Goal: Task Accomplishment & Management: Use online tool/utility

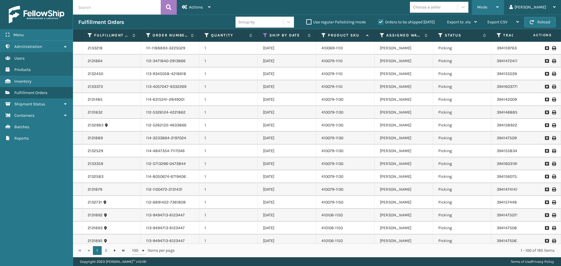
drag, startPoint x: 497, startPoint y: 12, endPoint x: 496, endPoint y: 4, distance: 7.9
click at [498, 10] on div "Mode" at bounding box center [488, 7] width 22 height 15
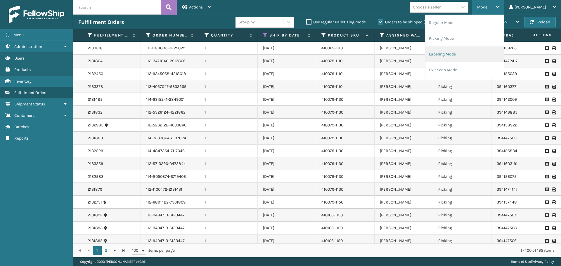
click at [465, 61] on li "Labeling Mode" at bounding box center [464, 54] width 78 height 16
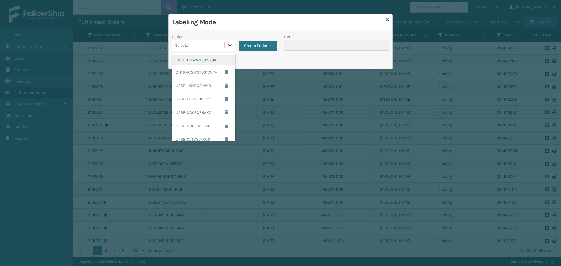
click at [226, 44] on div at bounding box center [230, 45] width 11 height 11
click at [203, 60] on div "FDXG-COWWUQMGQA" at bounding box center [203, 60] width 63 height 11
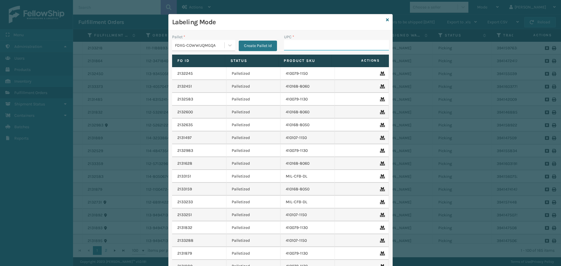
click at [352, 46] on input "UPC *" at bounding box center [336, 45] width 105 height 11
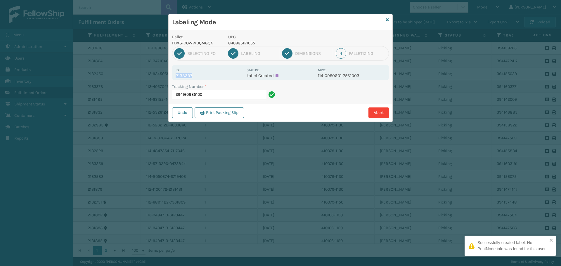
drag, startPoint x: 175, startPoint y: 77, endPoint x: 204, endPoint y: 75, distance: 28.9
click at [204, 75] on div "Id: 2133397 Status: Label Created MPO: 114-0950601-7561003" at bounding box center [280, 72] width 217 height 15
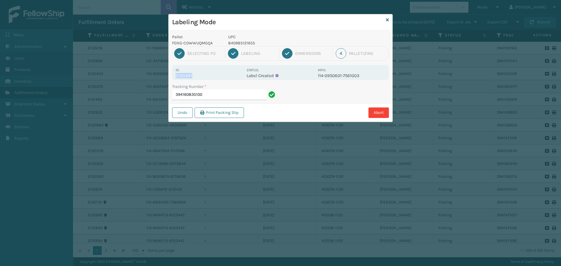
copy p "2133397"
click at [221, 97] on input "394160835100" at bounding box center [219, 95] width 94 height 11
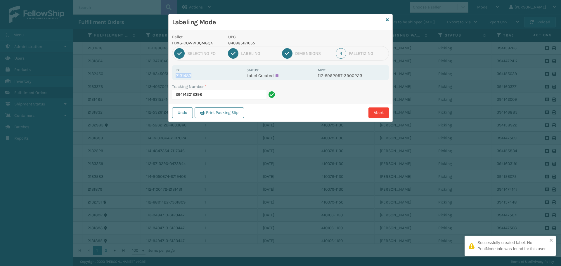
drag, startPoint x: 173, startPoint y: 76, endPoint x: 202, endPoint y: 76, distance: 29.2
click at [202, 76] on div "Id: 2131483 Status: Label Created MPO: 112-5962997-3900223" at bounding box center [280, 72] width 217 height 15
copy p "2131483"
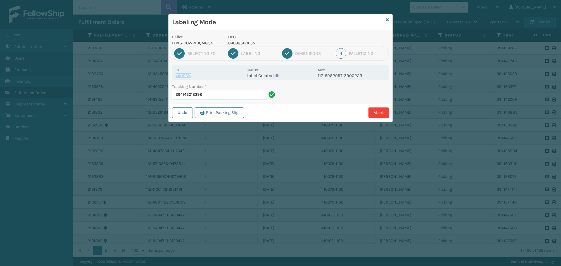
click at [212, 95] on input "394142013398" at bounding box center [219, 95] width 94 height 11
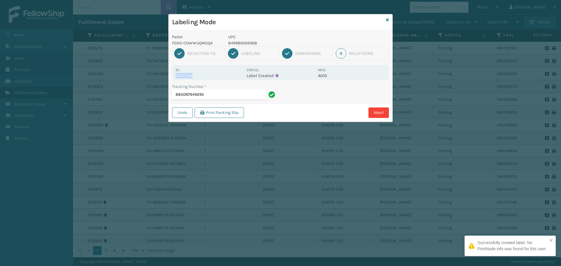
drag, startPoint x: 176, startPoint y: 74, endPoint x: 204, endPoint y: 79, distance: 28.5
click at [204, 79] on div "Id: 2132304 Status: Label Created MPO: 4010" at bounding box center [280, 72] width 217 height 15
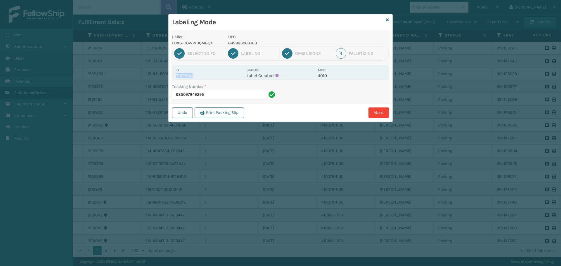
copy p "2132304"
click at [226, 95] on input "885097649295" at bounding box center [219, 95] width 94 height 11
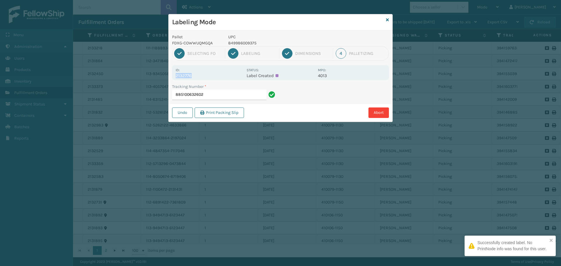
drag, startPoint x: 176, startPoint y: 76, endPoint x: 208, endPoint y: 77, distance: 31.6
click at [208, 77] on p "2132776" at bounding box center [208, 75] width 67 height 5
copy p "2132776"
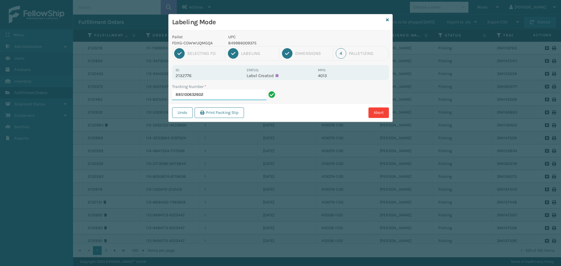
drag, startPoint x: 215, startPoint y: 94, endPoint x: 218, endPoint y: 96, distance: 3.3
click at [218, 96] on input "885100632602" at bounding box center [219, 95] width 94 height 11
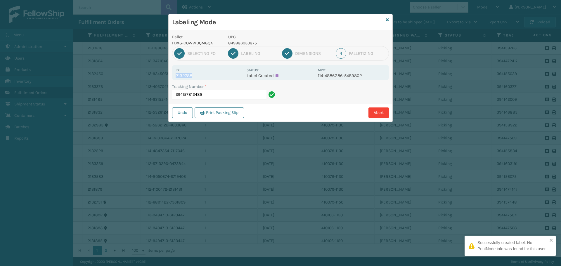
drag, startPoint x: 176, startPoint y: 77, endPoint x: 199, endPoint y: 77, distance: 22.8
click at [199, 77] on p "2132788" at bounding box center [208, 75] width 67 height 5
copy p "2132788"
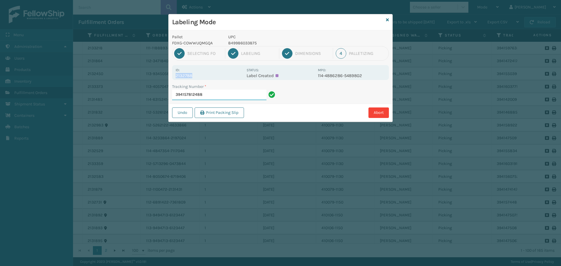
click at [221, 99] on input "394157812488" at bounding box center [219, 95] width 94 height 11
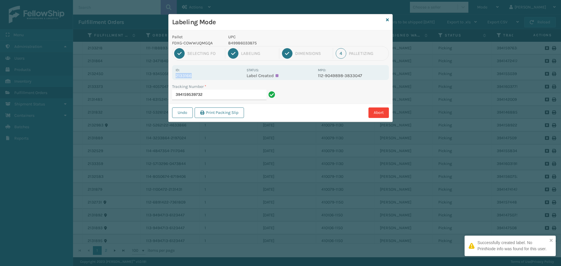
drag, startPoint x: 175, startPoint y: 76, endPoint x: 196, endPoint y: 74, distance: 21.6
click at [196, 74] on div "Id: 2133166 Status: Label Created MPO: 112-9049898-3833047" at bounding box center [280, 72] width 217 height 15
copy p "2133166"
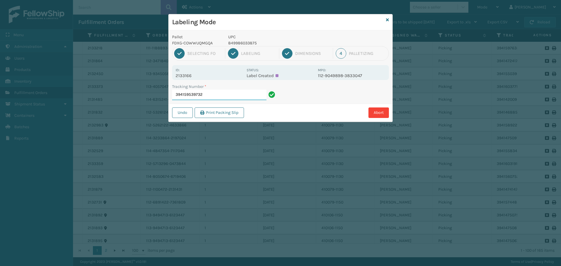
click at [219, 91] on input "394159539732" at bounding box center [219, 95] width 94 height 11
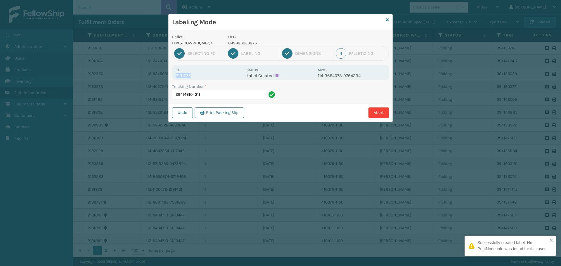
drag, startPoint x: 175, startPoint y: 75, endPoint x: 199, endPoint y: 74, distance: 24.9
click at [199, 74] on div "Id: 2131735 Status: Label Created MPO: 114-3654073-9764234" at bounding box center [280, 72] width 217 height 15
copy p "2131735"
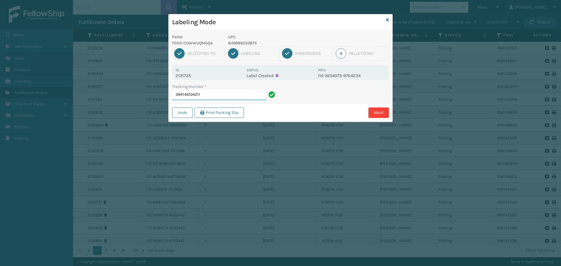
click at [214, 93] on input "394146104211" at bounding box center [219, 95] width 94 height 11
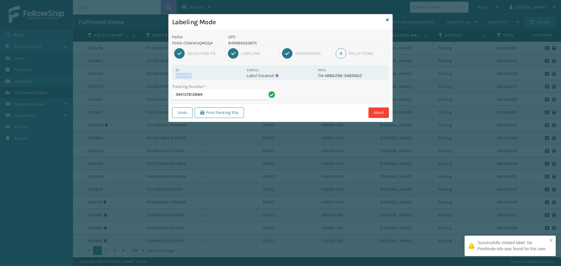
drag, startPoint x: 176, startPoint y: 76, endPoint x: 195, endPoint y: 75, distance: 18.7
click at [195, 75] on p "2132787" at bounding box center [208, 75] width 67 height 5
copy p "2132787"
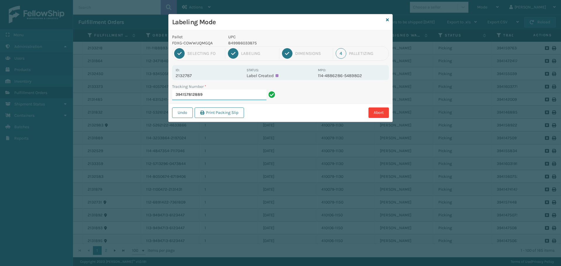
click at [221, 93] on input "394157812889" at bounding box center [219, 95] width 94 height 11
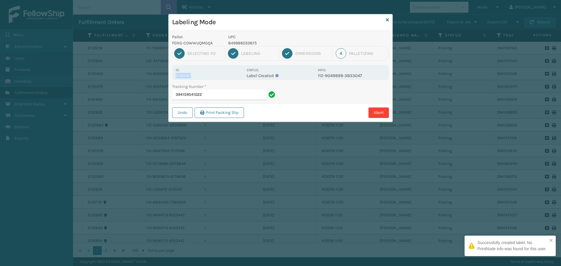
drag, startPoint x: 175, startPoint y: 75, endPoint x: 196, endPoint y: 75, distance: 20.7
click at [196, 75] on div "Id: 2133167 Status: Label Created MPO: 112-9049898-3833047" at bounding box center [280, 72] width 217 height 15
copy p "2133167"
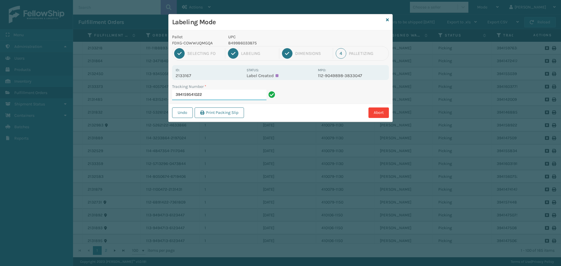
click at [224, 92] on input "394159541022" at bounding box center [219, 95] width 94 height 11
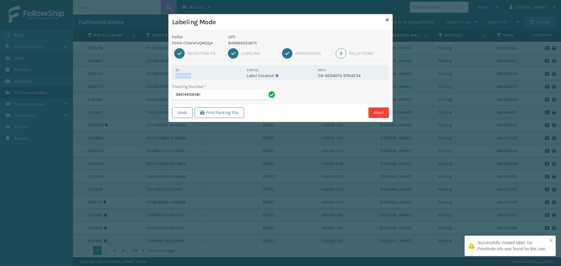
drag, startPoint x: 175, startPoint y: 77, endPoint x: 200, endPoint y: 78, distance: 25.4
click at [200, 78] on div "Id: 2131734 Status: Label Created MPO: 114-3654073-9764234" at bounding box center [280, 72] width 217 height 15
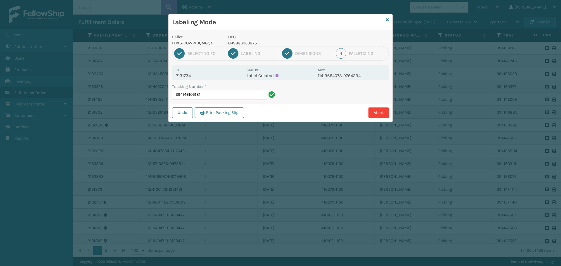
click at [215, 98] on input "394146105181" at bounding box center [219, 95] width 94 height 11
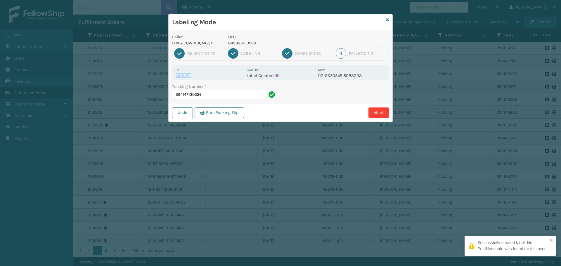
drag, startPoint x: 175, startPoint y: 76, endPoint x: 217, endPoint y: 74, distance: 42.1
click at [217, 74] on div "Id: 2131848 Status: Label Created MPO: 112-6650545-5088238" at bounding box center [280, 72] width 217 height 15
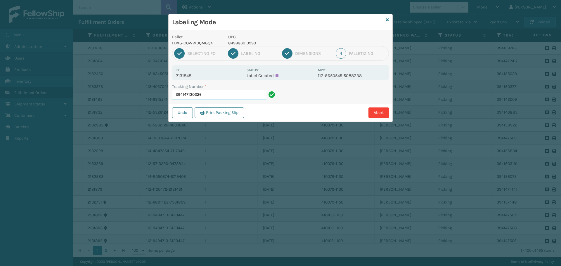
click at [225, 96] on input "394147130226" at bounding box center [219, 95] width 94 height 11
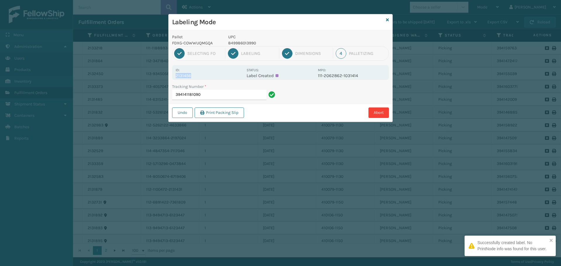
drag, startPoint x: 176, startPoint y: 74, endPoint x: 201, endPoint y: 76, distance: 24.9
click at [201, 76] on p "2131456" at bounding box center [208, 75] width 67 height 5
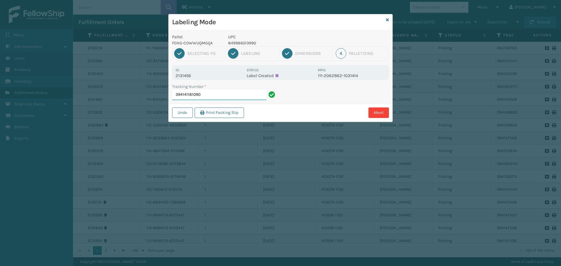
click at [210, 98] on input "394141181090" at bounding box center [219, 95] width 94 height 11
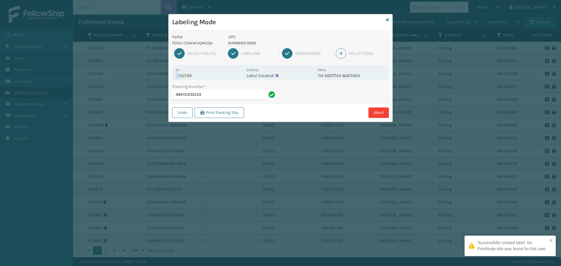
drag, startPoint x: 177, startPoint y: 77, endPoint x: 200, endPoint y: 72, distance: 23.3
click at [200, 72] on div "Id: 2132139" at bounding box center [208, 72] width 67 height 11
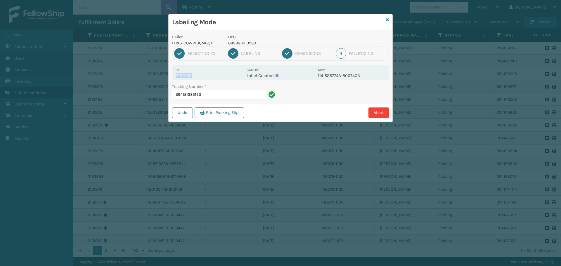
drag, startPoint x: 176, startPoint y: 76, endPoint x: 194, endPoint y: 76, distance: 18.4
click at [194, 76] on p "2132139" at bounding box center [208, 75] width 67 height 5
click at [218, 95] on input "394151235153" at bounding box center [219, 95] width 94 height 11
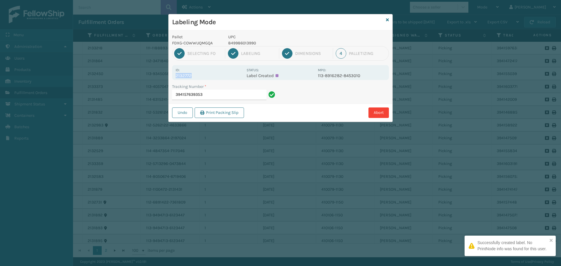
drag, startPoint x: 176, startPoint y: 74, endPoint x: 202, endPoint y: 78, distance: 26.5
click at [202, 78] on p "2132772" at bounding box center [208, 75] width 67 height 5
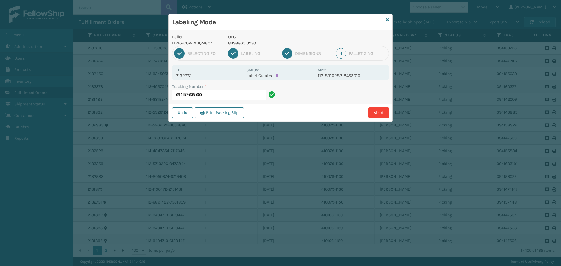
click at [220, 97] on input "394157639353" at bounding box center [219, 95] width 94 height 11
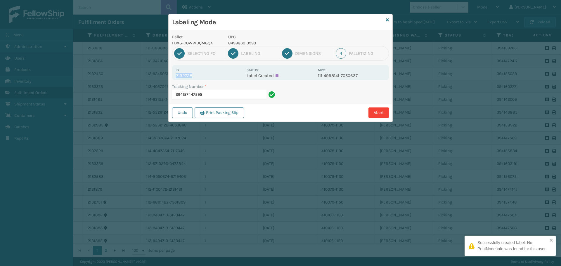
drag, startPoint x: 175, startPoint y: 76, endPoint x: 206, endPoint y: 77, distance: 30.7
click at [206, 77] on div "Id: 2132728 Status: Label Created MPO: 111-4998141-7050637" at bounding box center [280, 72] width 217 height 15
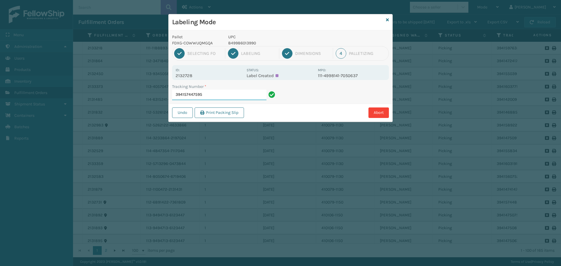
click at [218, 91] on input "394157447595" at bounding box center [219, 95] width 94 height 11
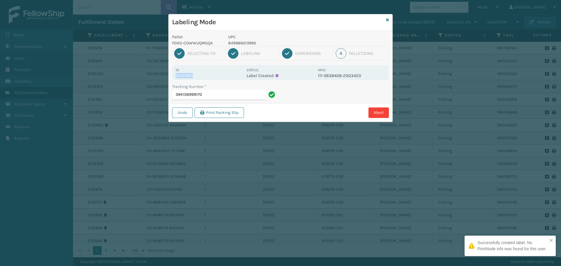
drag, startPoint x: 176, startPoint y: 75, endPoint x: 208, endPoint y: 75, distance: 31.8
click at [207, 75] on p "2132993" at bounding box center [208, 75] width 67 height 5
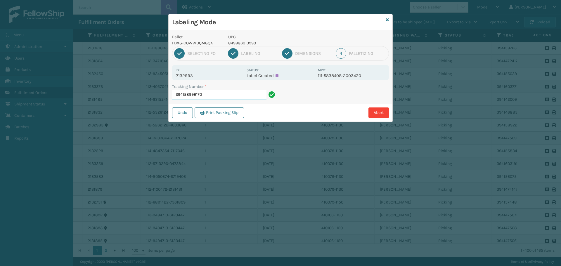
click at [224, 97] on input "394158999170" at bounding box center [219, 95] width 94 height 11
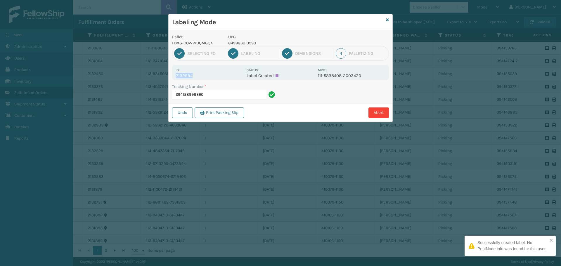
drag, startPoint x: 176, startPoint y: 74, endPoint x: 201, endPoint y: 74, distance: 25.4
click at [201, 74] on p "2132994" at bounding box center [208, 75] width 67 height 5
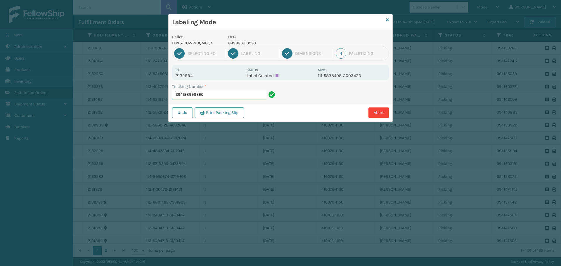
click at [206, 96] on input "394158998390" at bounding box center [219, 95] width 94 height 11
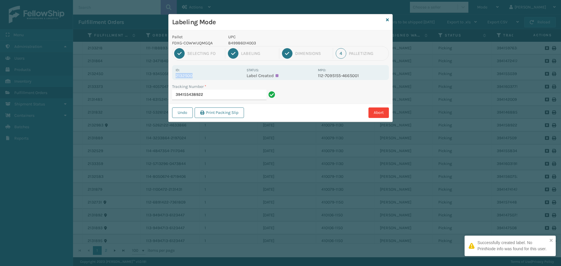
drag, startPoint x: 175, startPoint y: 75, endPoint x: 200, endPoint y: 75, distance: 25.7
click at [200, 75] on div "Id: 2132500 Status: Label Created MPO: 112-7095155-4665001" at bounding box center [280, 72] width 217 height 15
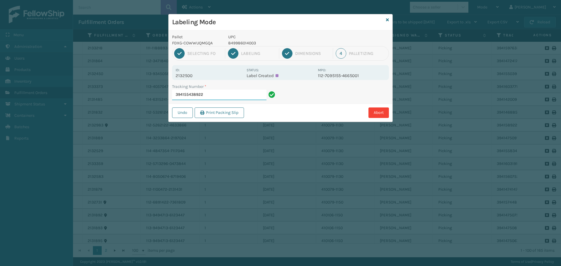
click at [213, 92] on input "394155438922" at bounding box center [219, 95] width 94 height 11
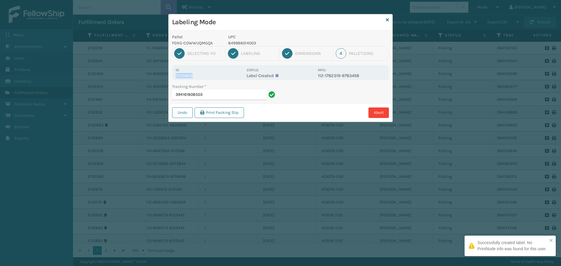
drag, startPoint x: 176, startPoint y: 76, endPoint x: 209, endPoint y: 77, distance: 32.7
click at [209, 77] on p "2133429" at bounding box center [208, 75] width 67 height 5
click at [215, 95] on input "394161808503" at bounding box center [219, 95] width 94 height 11
drag, startPoint x: 175, startPoint y: 76, endPoint x: 207, endPoint y: 78, distance: 32.2
click at [207, 78] on div "Id: 2131779 Status: Label Created MPO: 111-4173135-6089850" at bounding box center [280, 72] width 217 height 15
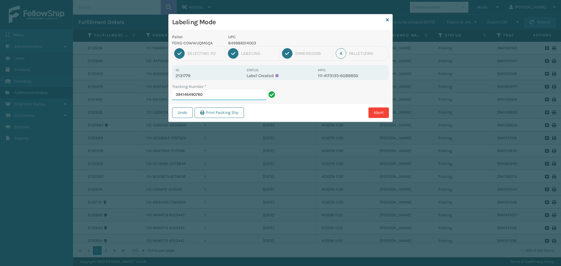
click at [216, 93] on input "394146490760" at bounding box center [219, 95] width 94 height 11
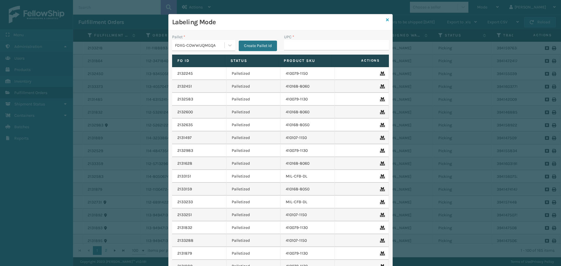
click at [386, 20] on icon at bounding box center [387, 20] width 3 height 4
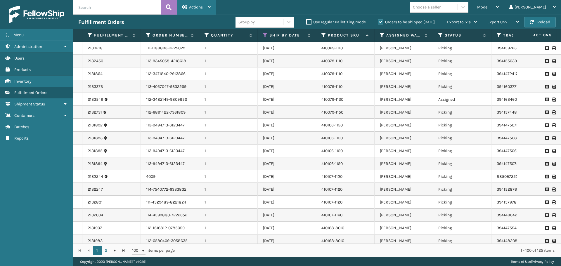
click at [199, 11] on div "Actions" at bounding box center [196, 7] width 29 height 15
click at [364, 13] on div "Mode Regular Mode Picking Mode Labeling Mode Exit Scan Mode Choose a seller [PE…" at bounding box center [388, 7] width 345 height 15
click at [378, 21] on label "Orders to be shipped [DATE]" at bounding box center [406, 22] width 57 height 5
click at [378, 21] on input "Orders to be shipped [DATE]" at bounding box center [378, 21] width 0 height 4
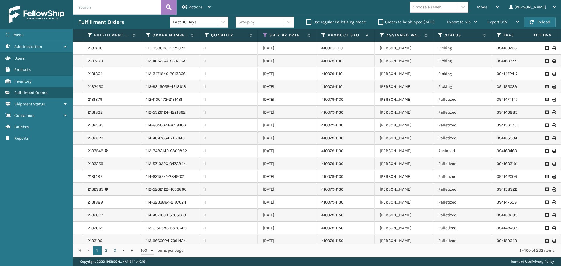
click at [136, 6] on input "text" at bounding box center [117, 7] width 88 height 15
paste input "2131779"
type input "2131779"
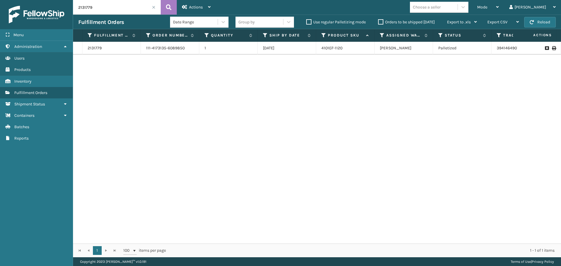
click at [552, 48] on icon at bounding box center [554, 48] width 4 height 4
click at [425, 228] on div "2131779 111-4173135-6089850 1 [DATE] 410107-1120 [PERSON_NAME] Palletized 39414…" at bounding box center [317, 143] width 488 height 202
click at [381, 22] on label "Orders to be shipped [DATE]" at bounding box center [406, 22] width 57 height 5
click at [378, 22] on input "Orders to be shipped [DATE]" at bounding box center [378, 21] width 0 height 4
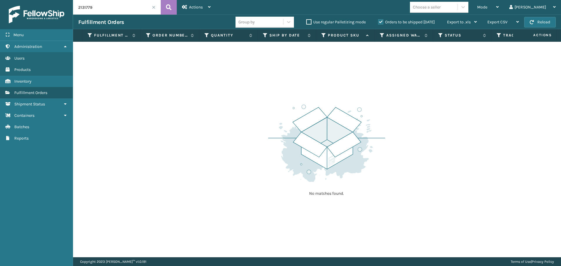
click at [154, 7] on span at bounding box center [154, 8] width 4 height 4
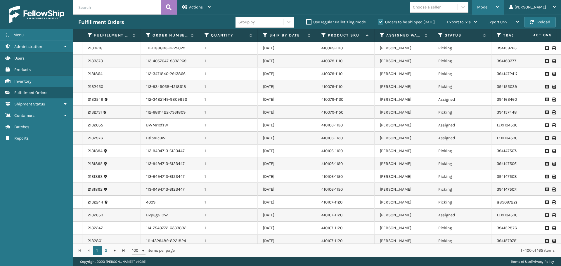
click at [498, 13] on div "Mode" at bounding box center [488, 7] width 22 height 15
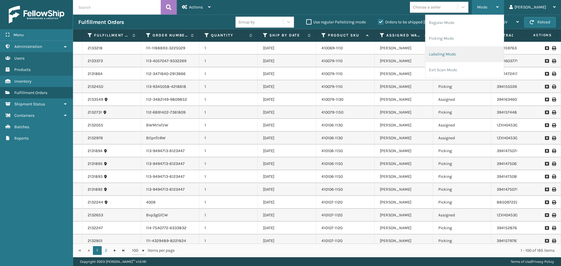
click at [493, 49] on li "Labeling Mode" at bounding box center [464, 54] width 78 height 16
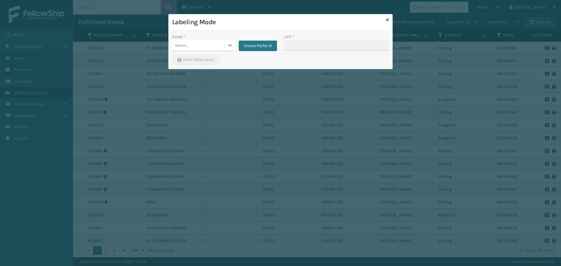
click at [202, 48] on div "Select..." at bounding box center [198, 46] width 52 height 10
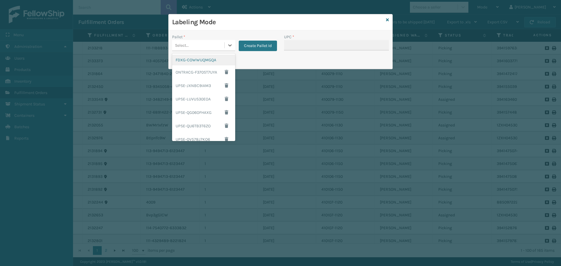
click at [205, 62] on div "FDXG-COWWUQMGQA" at bounding box center [203, 60] width 63 height 11
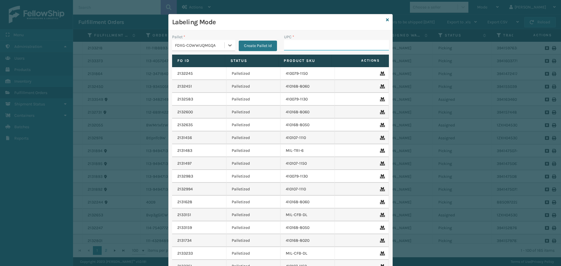
click at [286, 48] on input "UPC *" at bounding box center [336, 45] width 105 height 11
click at [291, 28] on div "Labeling Mode" at bounding box center [280, 22] width 224 height 16
click at [298, 46] on input "UPC *" at bounding box center [336, 45] width 105 height 11
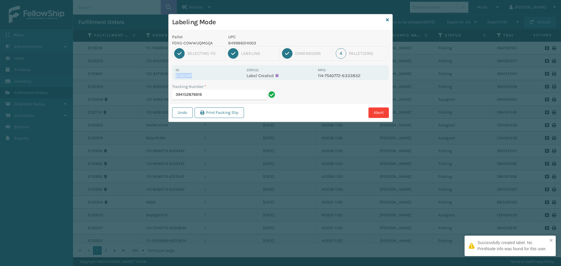
drag, startPoint x: 175, startPoint y: 76, endPoint x: 204, endPoint y: 77, distance: 28.6
click at [204, 77] on div "Id: 2132247 Status: Label Created MPO: 114-7540772-6333832" at bounding box center [280, 72] width 217 height 15
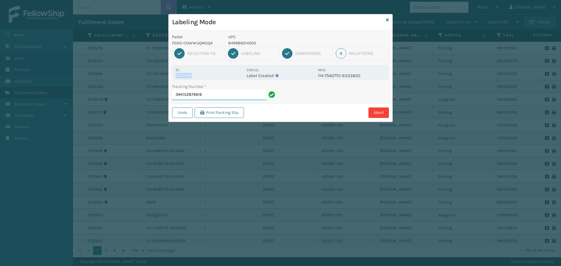
click at [215, 96] on input "394152876616" at bounding box center [219, 95] width 94 height 11
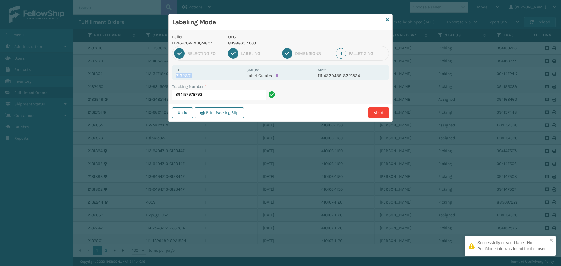
drag, startPoint x: 175, startPoint y: 76, endPoint x: 208, endPoint y: 79, distance: 33.1
click at [208, 79] on div "Id: 2132801 Status: Label Created MPO: 111-4329489-8221824" at bounding box center [280, 72] width 217 height 15
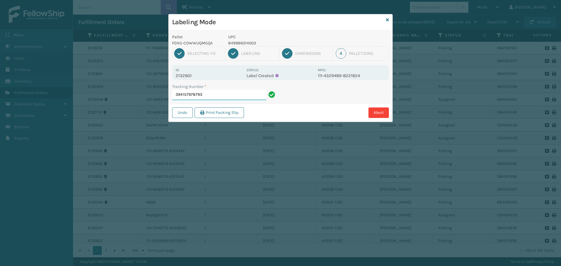
click at [211, 92] on input "394157978793" at bounding box center [219, 95] width 94 height 11
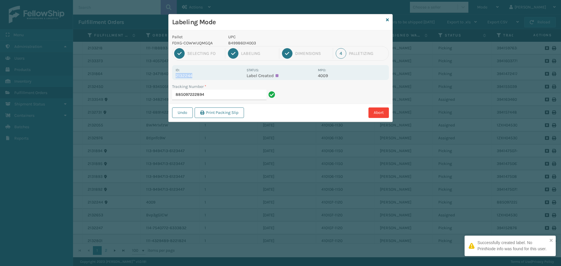
drag, startPoint x: 178, startPoint y: 74, endPoint x: 198, endPoint y: 76, distance: 20.5
click at [198, 76] on div "Id: 2132244 Status: Label Created MPO: 4009" at bounding box center [280, 72] width 217 height 15
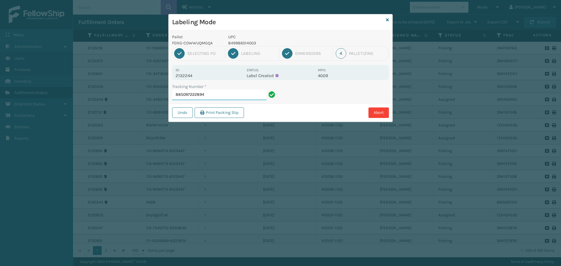
click at [218, 95] on input "885097222894" at bounding box center [219, 95] width 94 height 11
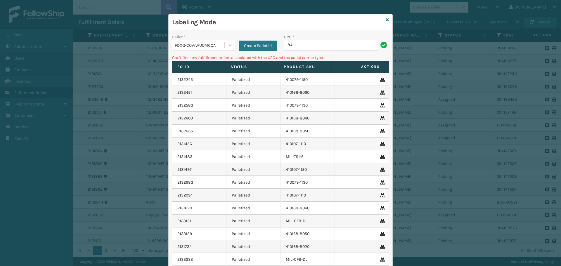
type input "8"
drag, startPoint x: 215, startPoint y: 54, endPoint x: 218, endPoint y: 51, distance: 4.1
click at [215, 53] on div "Pallet * FDXG-COWWUQMGQA Create Pallet Id" at bounding box center [224, 44] width 112 height 21
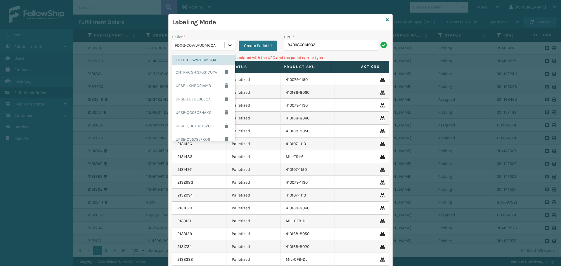
click at [225, 47] on div at bounding box center [230, 45] width 11 height 11
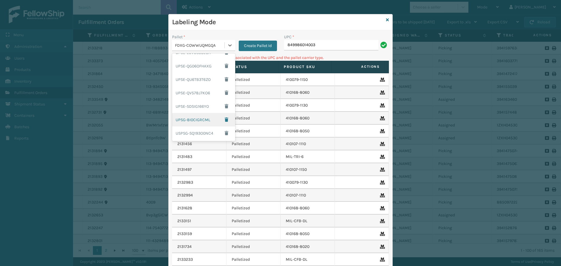
click at [199, 122] on div "UPSG-8I0CIGRCML" at bounding box center [203, 119] width 63 height 13
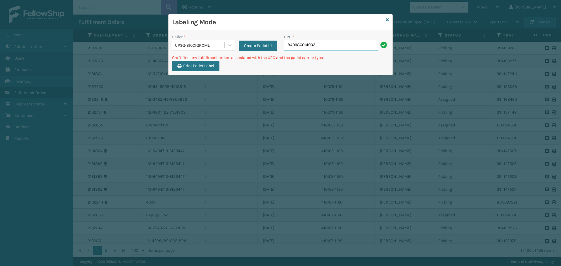
click at [326, 46] on input "849986014003" at bounding box center [331, 45] width 94 height 11
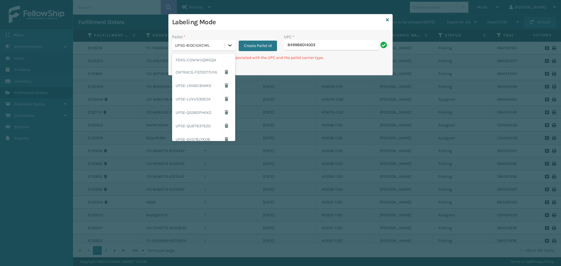
click at [226, 47] on div at bounding box center [230, 45] width 11 height 11
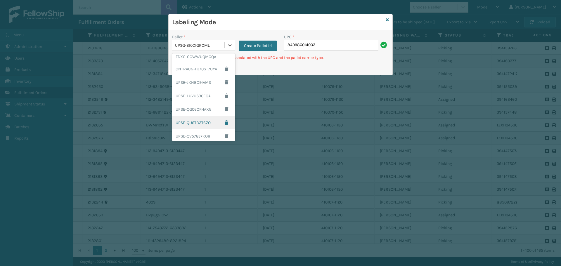
scroll to position [0, 0]
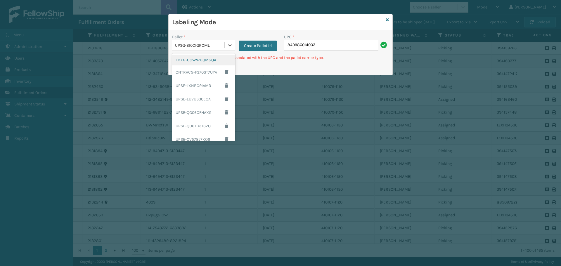
click at [199, 57] on div "FDXG-COWWUQMGQA" at bounding box center [203, 60] width 63 height 11
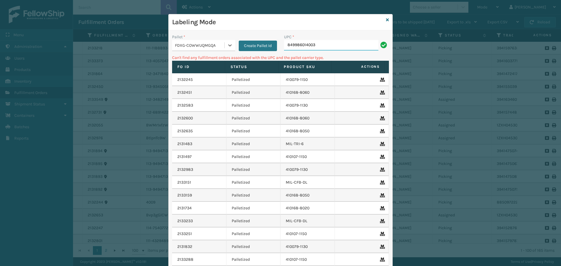
drag, startPoint x: 319, startPoint y: 43, endPoint x: 321, endPoint y: 42, distance: 3.0
click at [321, 42] on input "849986014003" at bounding box center [331, 45] width 94 height 11
type input "8"
type input "MIL-OPSN-D-B-BX2"
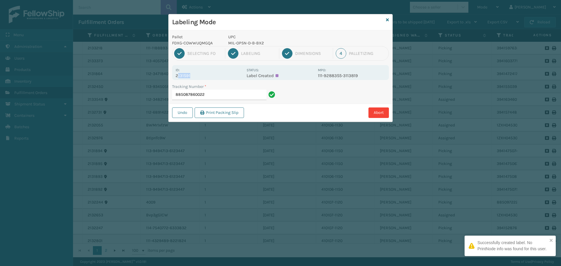
drag, startPoint x: 177, startPoint y: 77, endPoint x: 206, endPoint y: 77, distance: 28.6
click at [206, 77] on p "2131591" at bounding box center [208, 75] width 67 height 5
drag, startPoint x: 206, startPoint y: 77, endPoint x: 201, endPoint y: 76, distance: 4.5
click at [206, 76] on p "2131591" at bounding box center [208, 75] width 67 height 5
click at [202, 70] on div "Id: 2131591" at bounding box center [208, 72] width 67 height 11
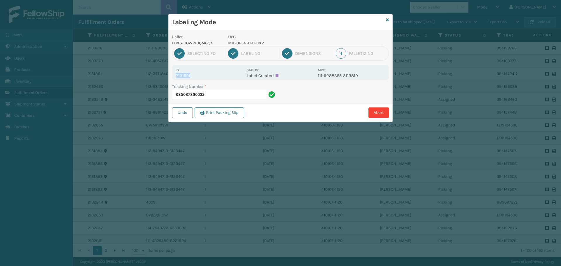
drag, startPoint x: 175, startPoint y: 76, endPoint x: 198, endPoint y: 74, distance: 23.1
click at [198, 74] on div "Id: 2131591 Status: Label Created MPO: 111-9288355-3113819" at bounding box center [280, 72] width 217 height 15
click at [211, 93] on input "885087860022" at bounding box center [219, 95] width 94 height 11
drag, startPoint x: 174, startPoint y: 75, endPoint x: 211, endPoint y: 77, distance: 36.8
click at [211, 77] on div "Id: 2131591 Status: Label Created MPO: 111-9288355-3113819" at bounding box center [280, 72] width 217 height 15
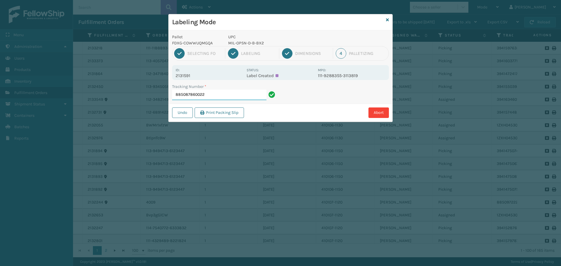
click at [214, 90] on input "885087860022" at bounding box center [219, 95] width 94 height 11
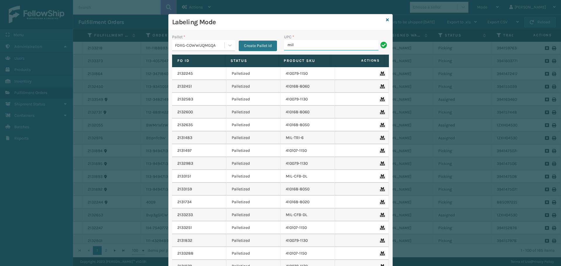
type input "MIL-OPSN-D-B-BX2"
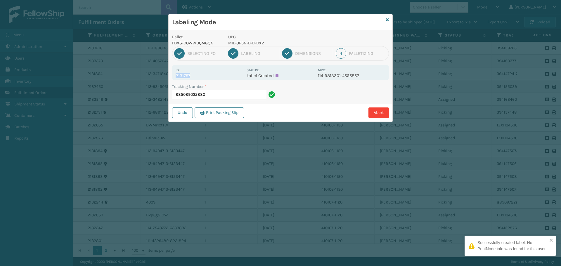
drag, startPoint x: 174, startPoint y: 75, endPoint x: 197, endPoint y: 74, distance: 23.4
click at [197, 74] on div "Id: 2131757 Status: Label Created MPO: 114-9813301-4565852" at bounding box center [280, 72] width 217 height 15
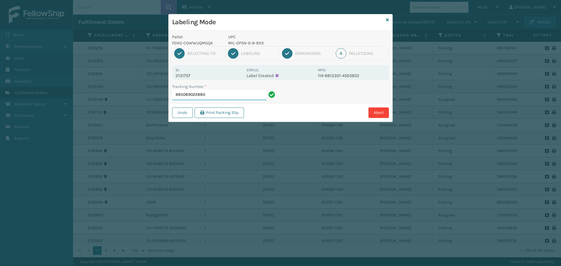
click at [216, 96] on input "885089022880" at bounding box center [219, 95] width 94 height 11
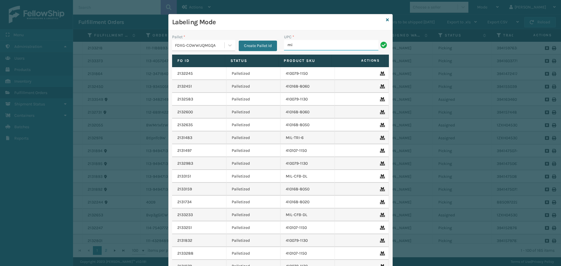
type input "MIL-OPSN-D-B-BX2"
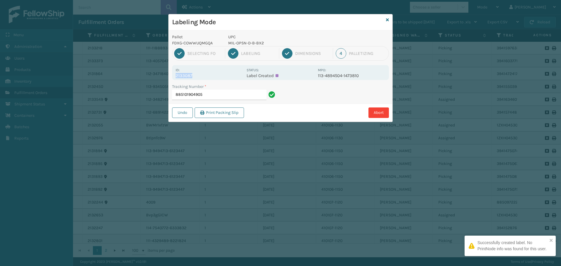
drag, startPoint x: 174, startPoint y: 76, endPoint x: 198, endPoint y: 76, distance: 23.9
click at [198, 76] on div "Id: 2133087 Status: Label Created MPO: 113-4894504-1473810" at bounding box center [280, 72] width 217 height 15
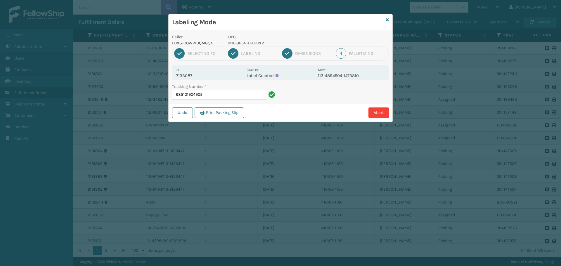
click at [211, 90] on input "885101904905" at bounding box center [219, 95] width 94 height 11
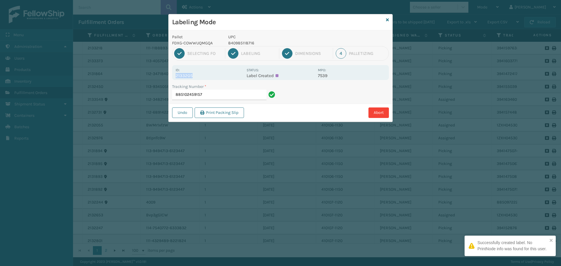
drag, startPoint x: 176, startPoint y: 75, endPoint x: 209, endPoint y: 79, distance: 33.5
click at [210, 78] on div "Id: 2133205 Status: Label Created MPO: 7539" at bounding box center [280, 72] width 217 height 15
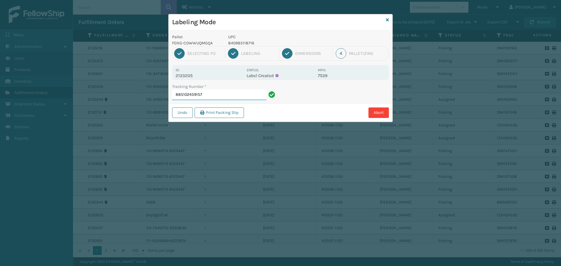
click at [210, 90] on input "885102459157" at bounding box center [219, 95] width 94 height 11
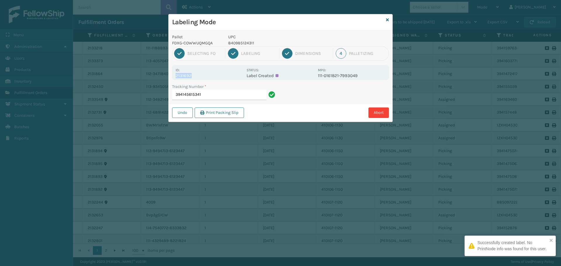
drag, startPoint x: 173, startPoint y: 76, endPoint x: 203, endPoint y: 76, distance: 30.1
click at [203, 76] on div "Id: 2131692 Status: Label Created MPO: 111-0161821-7993049" at bounding box center [280, 72] width 217 height 15
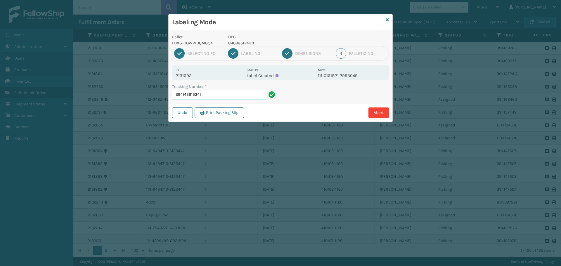
click at [217, 93] on input "394145615341" at bounding box center [219, 95] width 94 height 11
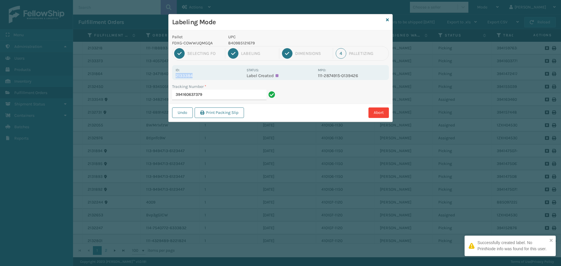
drag, startPoint x: 175, startPoint y: 75, endPoint x: 205, endPoint y: 78, distance: 29.6
click at [205, 78] on div "Id: 2133384 Status: Label Created MPO: 111-2874915-0139426" at bounding box center [280, 72] width 217 height 15
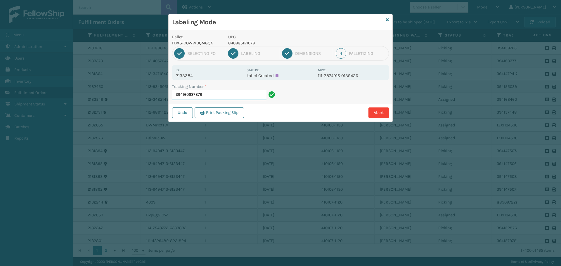
click at [217, 91] on input "394160637379" at bounding box center [219, 95] width 94 height 11
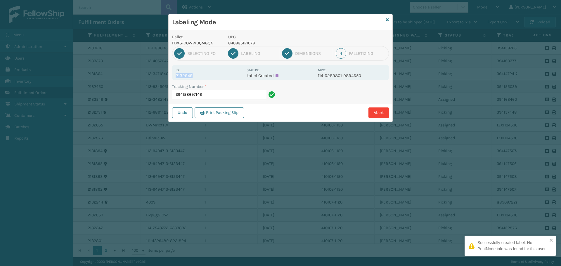
drag, startPoint x: 176, startPoint y: 74, endPoint x: 205, endPoint y: 74, distance: 28.3
click at [205, 74] on p "2132949" at bounding box center [208, 75] width 67 height 5
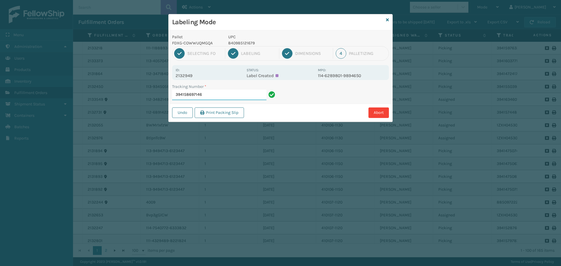
click at [217, 91] on input "394158697146" at bounding box center [219, 95] width 94 height 11
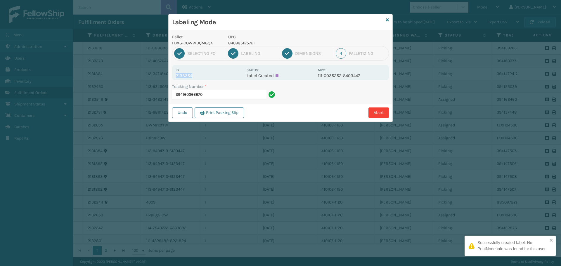
drag, startPoint x: 177, startPoint y: 75, endPoint x: 204, endPoint y: 78, distance: 26.7
click at [204, 78] on p "2133354" at bounding box center [208, 75] width 67 height 5
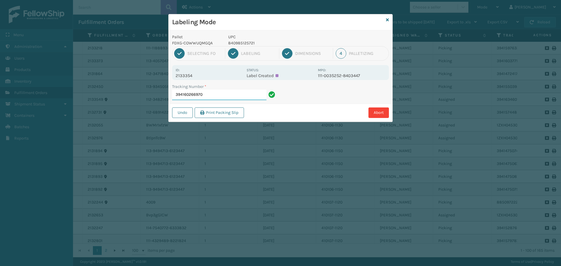
click at [217, 95] on input "394160266970" at bounding box center [219, 95] width 94 height 11
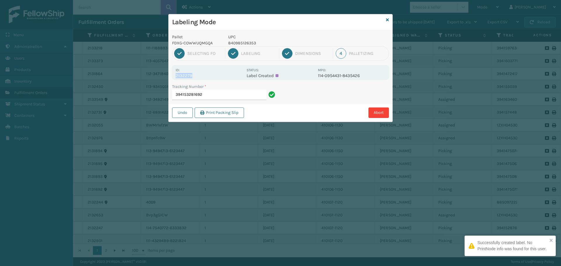
drag, startPoint x: 176, startPoint y: 76, endPoint x: 214, endPoint y: 74, distance: 38.3
click at [214, 74] on p "2132279" at bounding box center [208, 75] width 67 height 5
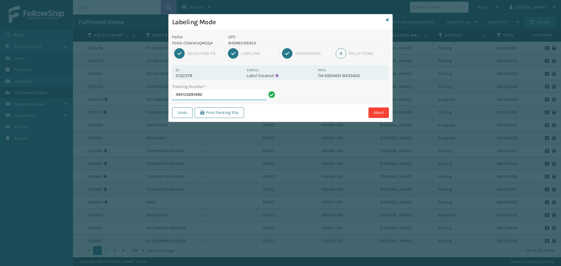
click at [220, 92] on input "394153281692" at bounding box center [219, 95] width 94 height 11
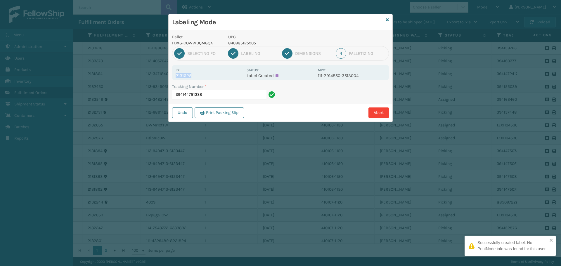
drag, startPoint x: 176, startPoint y: 76, endPoint x: 206, endPoint y: 79, distance: 30.0
click at [206, 79] on div "Id: 2131625 Status: Label Created MPO: 111-2914850-3513004" at bounding box center [280, 72] width 217 height 15
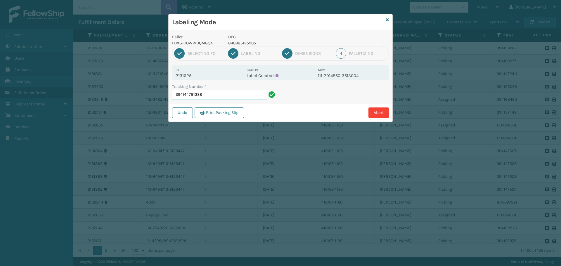
click at [219, 93] on input "394144781338" at bounding box center [219, 95] width 94 height 11
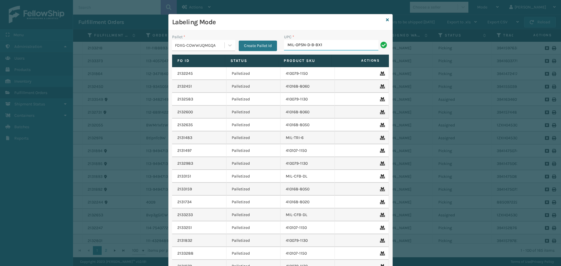
type input "MIL-OPSN-D-B-BX1"
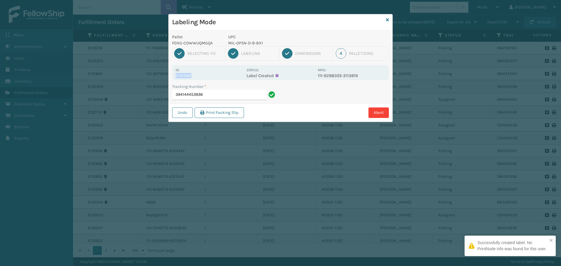
drag, startPoint x: 176, startPoint y: 75, endPoint x: 208, endPoint y: 78, distance: 32.5
click at [208, 78] on p "2131592" at bounding box center [208, 75] width 67 height 5
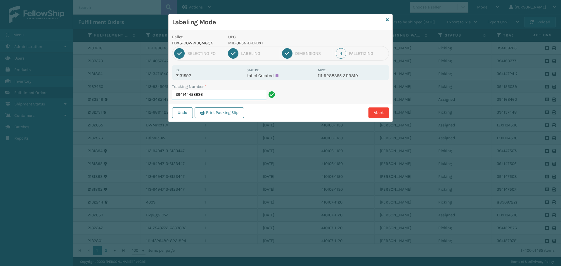
click at [222, 96] on input "394144453936" at bounding box center [219, 95] width 94 height 11
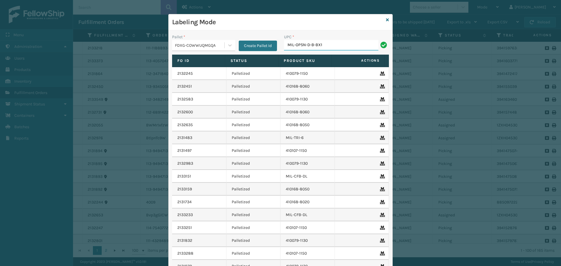
type input "MIL-OPSN-D-B-BX1"
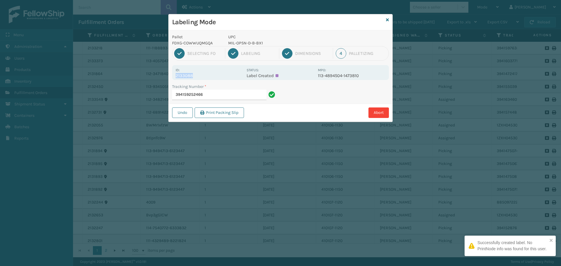
drag, startPoint x: 176, startPoint y: 77, endPoint x: 201, endPoint y: 75, distance: 24.9
click at [201, 75] on p "2133088" at bounding box center [208, 75] width 67 height 5
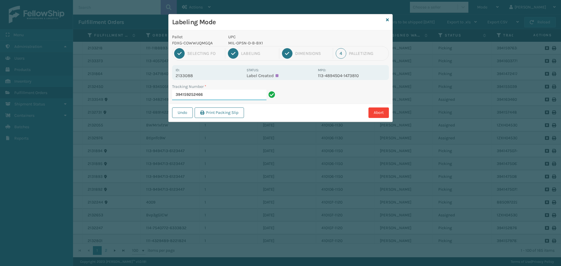
click at [209, 91] on input "394159252466" at bounding box center [219, 95] width 94 height 11
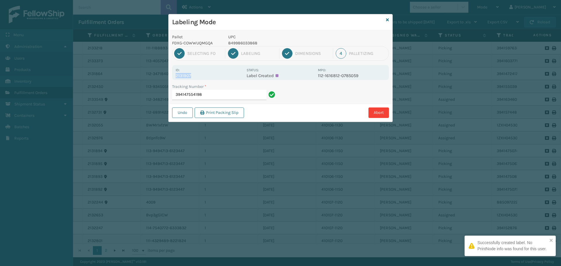
drag, startPoint x: 175, startPoint y: 74, endPoint x: 204, endPoint y: 78, distance: 29.4
click at [204, 78] on div "Id: 2131907 Status: Label Created MPO: 112-1616812-0785059" at bounding box center [280, 72] width 217 height 15
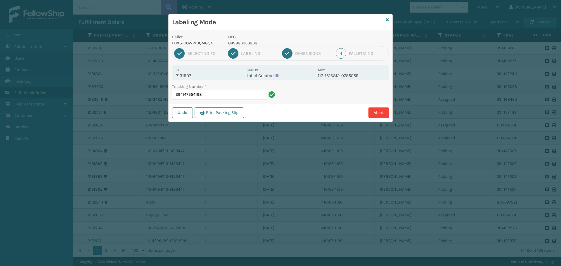
click at [219, 93] on input "394147554198" at bounding box center [219, 95] width 94 height 11
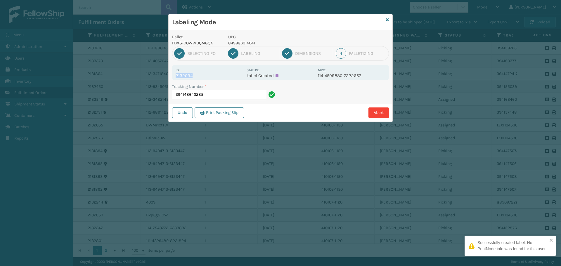
drag, startPoint x: 175, startPoint y: 74, endPoint x: 195, endPoint y: 74, distance: 19.3
click at [194, 74] on p "2132034" at bounding box center [208, 75] width 67 height 5
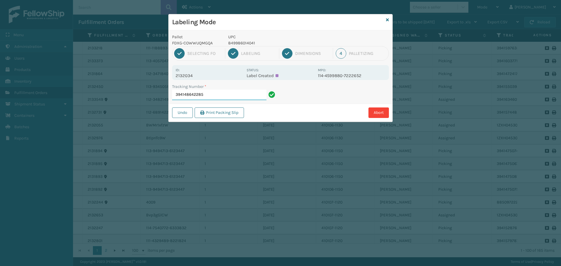
click at [229, 97] on input "394148642285" at bounding box center [219, 95] width 94 height 11
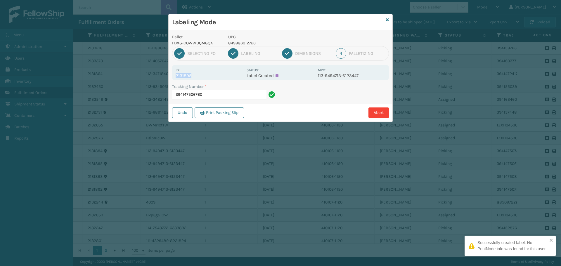
drag, startPoint x: 175, startPoint y: 75, endPoint x: 198, endPoint y: 76, distance: 23.1
click at [198, 76] on div "Id: 2131895 Status: Label Created MPO: 113-9494713-6123447" at bounding box center [280, 72] width 217 height 15
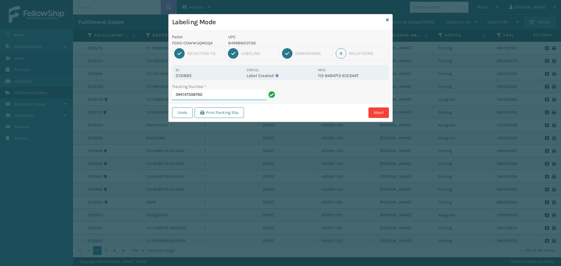
click at [208, 99] on input "394147506760" at bounding box center [219, 95] width 94 height 11
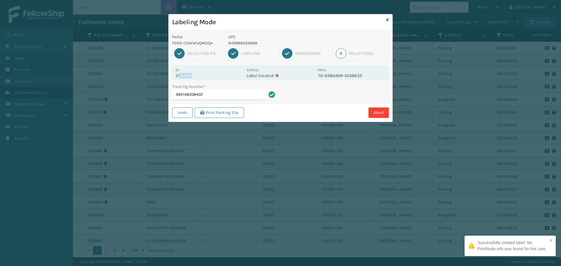
drag, startPoint x: 188, startPoint y: 77, endPoint x: 197, endPoint y: 78, distance: 9.1
click at [197, 78] on p "2131983" at bounding box center [208, 75] width 67 height 5
click at [195, 76] on p "2131983" at bounding box center [208, 75] width 67 height 5
drag, startPoint x: 175, startPoint y: 77, endPoint x: 204, endPoint y: 76, distance: 28.9
click at [204, 76] on p "2131983" at bounding box center [208, 75] width 67 height 5
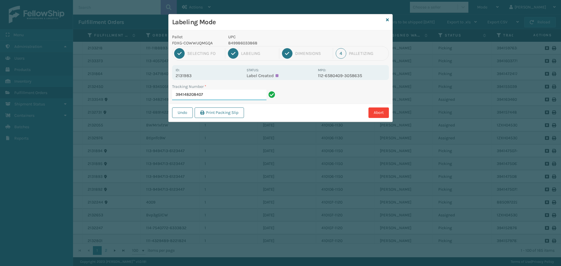
click at [213, 96] on input "394148208407" at bounding box center [219, 95] width 94 height 11
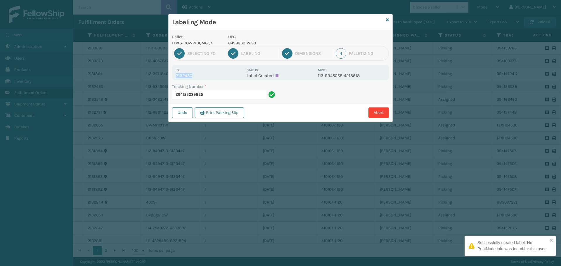
drag, startPoint x: 191, startPoint y: 73, endPoint x: 202, endPoint y: 74, distance: 11.1
click at [202, 74] on div "Id: 2132450 Status: Label Created MPO: 113-9345058-4218618" at bounding box center [280, 72] width 217 height 15
click at [214, 92] on input "394155039825" at bounding box center [219, 95] width 94 height 11
drag, startPoint x: 174, startPoint y: 76, endPoint x: 202, endPoint y: 73, distance: 28.8
click at [202, 73] on div "Id: 2133373 Status: Label Created MPO: 113-4057047-9332269" at bounding box center [280, 72] width 217 height 15
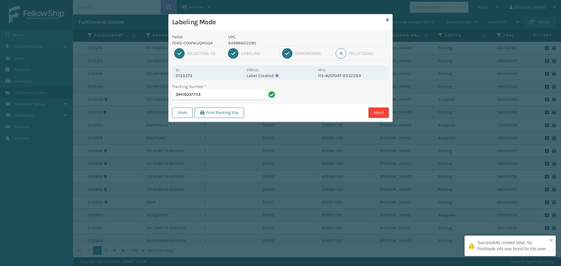
click at [203, 75] on p "2133373" at bounding box center [208, 75] width 67 height 5
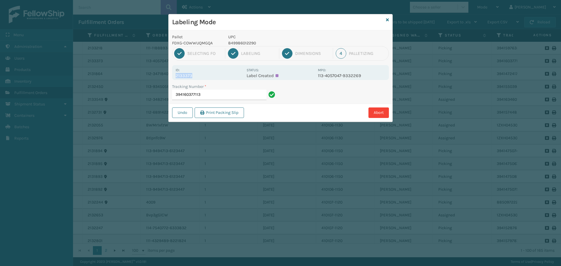
drag, startPoint x: 176, startPoint y: 76, endPoint x: 199, endPoint y: 77, distance: 22.5
click at [199, 77] on p "2133373" at bounding box center [208, 75] width 67 height 5
click at [208, 97] on input "394160377113" at bounding box center [219, 95] width 94 height 11
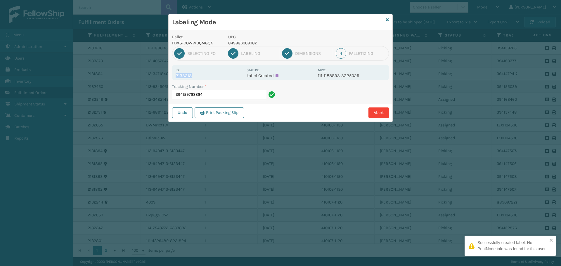
drag, startPoint x: 173, startPoint y: 74, endPoint x: 216, endPoint y: 77, distance: 43.3
click at [216, 77] on div "Id: 2133218 Status: Label Created MPO: 111-1188893-3225029" at bounding box center [280, 72] width 217 height 15
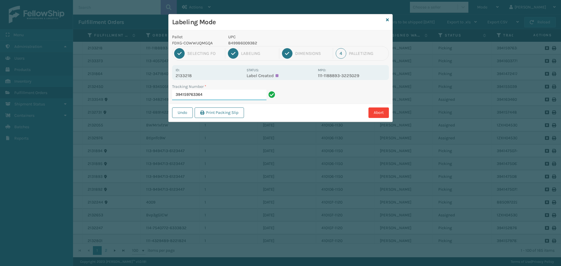
click at [221, 94] on input "394159763364" at bounding box center [219, 95] width 94 height 11
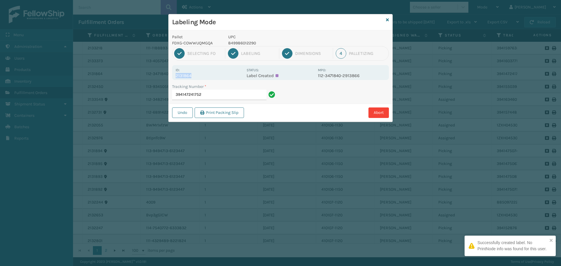
drag, startPoint x: 176, startPoint y: 74, endPoint x: 214, endPoint y: 79, distance: 38.8
click at [214, 79] on div "Id: 2131864 Status: Label Created MPO: 112-3471840-2913866" at bounding box center [280, 72] width 217 height 15
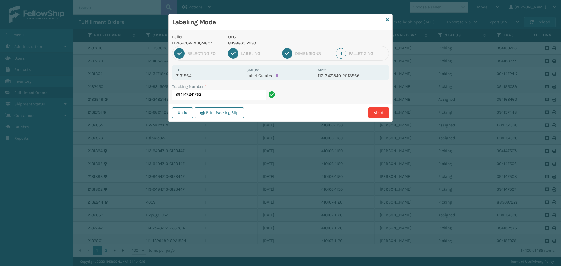
click at [224, 98] on input "394147241752" at bounding box center [219, 95] width 94 height 11
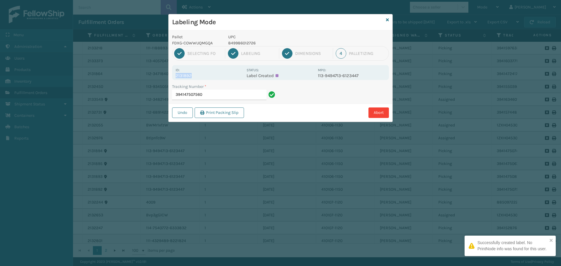
drag, startPoint x: 177, startPoint y: 77, endPoint x: 206, endPoint y: 77, distance: 29.2
click at [206, 77] on p "2131892" at bounding box center [208, 75] width 67 height 5
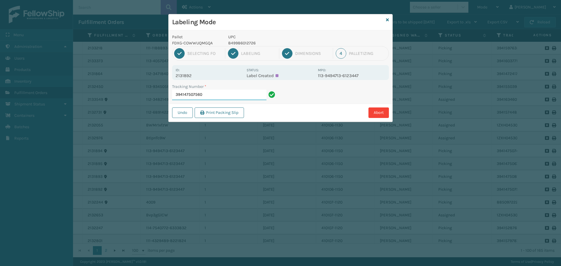
click at [220, 98] on input "394147507560" at bounding box center [219, 95] width 94 height 11
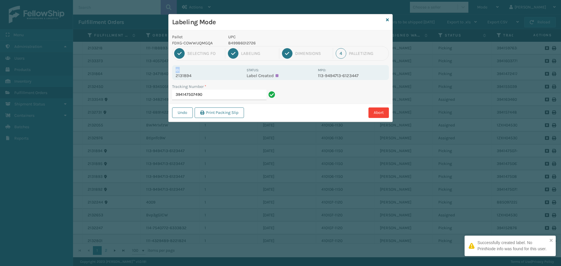
drag, startPoint x: 175, startPoint y: 72, endPoint x: 197, endPoint y: 72, distance: 21.9
click at [197, 72] on div "Id: 2131894 Status: Label Created MPO: 113-9494713-6123447" at bounding box center [280, 72] width 217 height 15
click at [197, 72] on div "Id: 2131894" at bounding box center [208, 72] width 67 height 11
click at [177, 76] on p "2131894" at bounding box center [208, 75] width 67 height 5
drag, startPoint x: 173, startPoint y: 75, endPoint x: 197, endPoint y: 75, distance: 24.0
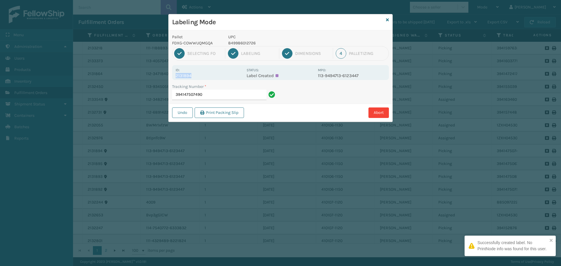
click at [197, 75] on div "Id: 2131894 Status: Label Created MPO: 113-9494713-6123447" at bounding box center [280, 72] width 217 height 15
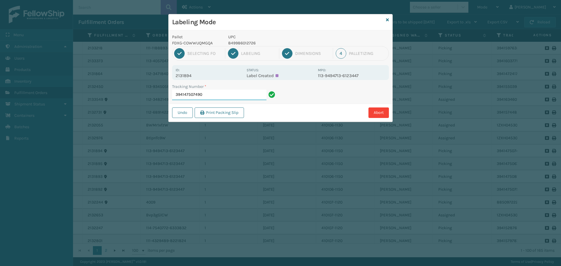
click at [221, 93] on input "394147507490" at bounding box center [219, 95] width 94 height 11
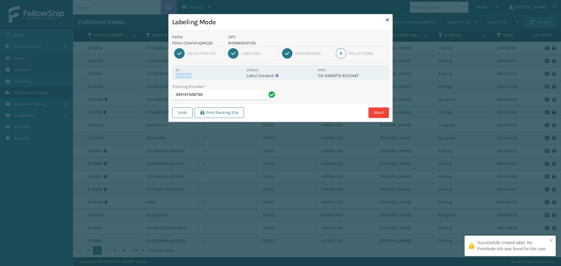
drag, startPoint x: 176, startPoint y: 74, endPoint x: 201, endPoint y: 77, distance: 25.3
click at [201, 77] on p "2131893" at bounding box center [208, 75] width 67 height 5
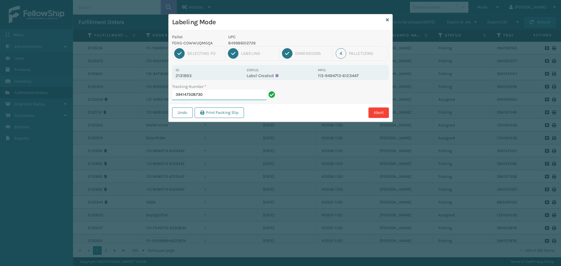
click at [209, 96] on input "394147508730" at bounding box center [219, 95] width 94 height 11
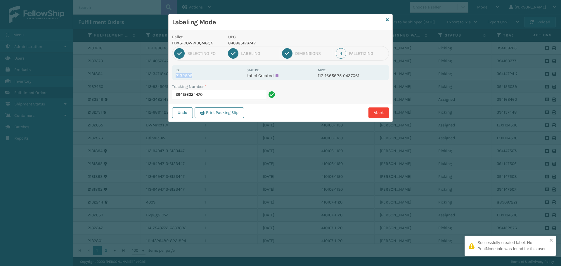
drag, startPoint x: 174, startPoint y: 74, endPoint x: 206, endPoint y: 74, distance: 32.1
click at [206, 74] on div "Id: 2132595 Status: Label Created MPO: 112-1665625-0437061" at bounding box center [280, 72] width 217 height 15
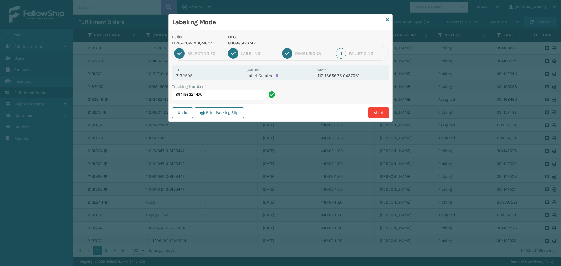
click at [217, 93] on input "394156324470" at bounding box center [219, 95] width 94 height 11
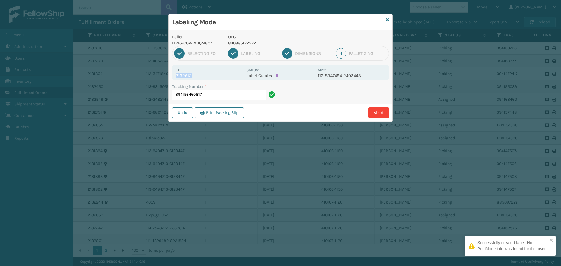
drag, startPoint x: 174, startPoint y: 75, endPoint x: 212, endPoint y: 76, distance: 38.0
click at [212, 76] on div "Id: 2132612 Status: Label Created MPO: 112-8947494-2403443" at bounding box center [280, 72] width 217 height 15
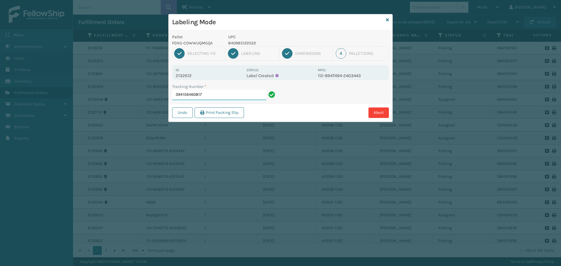
click at [223, 95] on input "394156460817" at bounding box center [219, 95] width 94 height 11
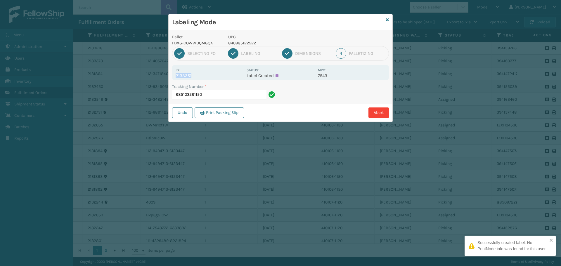
drag, startPoint x: 174, startPoint y: 77, endPoint x: 204, endPoint y: 74, distance: 29.7
click at [204, 74] on div "Id: 2133351 Status: Label Created MPO: 7543" at bounding box center [280, 72] width 217 height 15
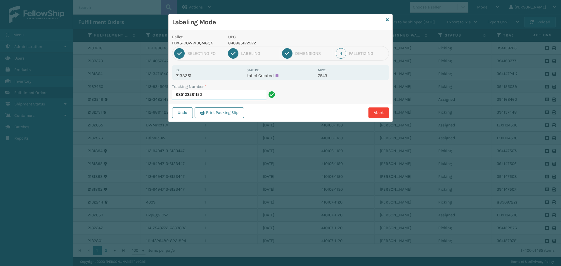
click at [207, 93] on input "885103281150" at bounding box center [219, 95] width 94 height 11
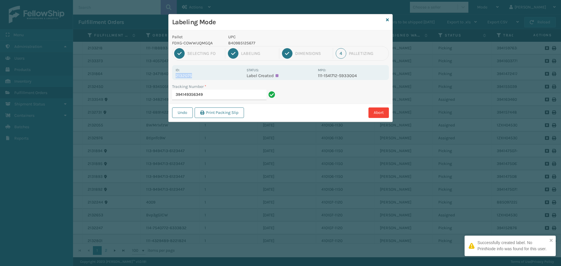
drag, startPoint x: 174, startPoint y: 76, endPoint x: 200, endPoint y: 75, distance: 25.4
click at [200, 75] on div "Id: 2132075 Status: Label Created MPO: 111-1541712-5933004" at bounding box center [280, 72] width 217 height 15
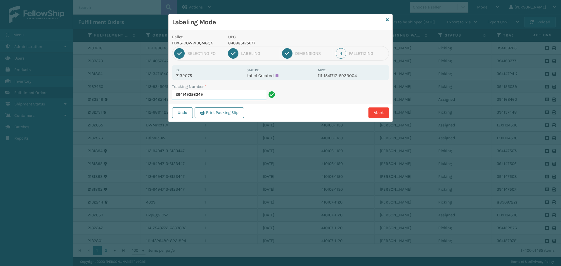
click at [218, 91] on input "394149356349" at bounding box center [219, 95] width 94 height 11
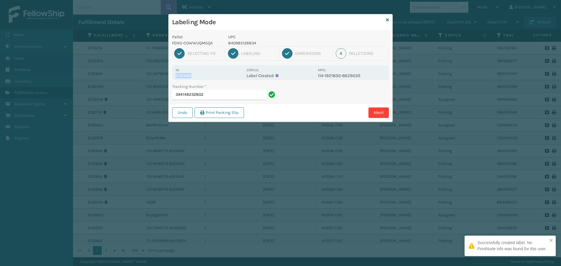
drag, startPoint x: 171, startPoint y: 76, endPoint x: 204, endPoint y: 75, distance: 32.1
click at [204, 75] on div "Pallet FDXG-COWWUQMGQA UPC 840985126834 1 Selecting FO 2 Labeling 3 Dimensions …" at bounding box center [280, 75] width 224 height 91
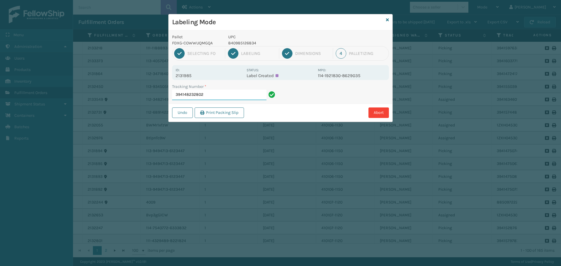
click at [216, 95] on input "394148232802" at bounding box center [219, 95] width 94 height 11
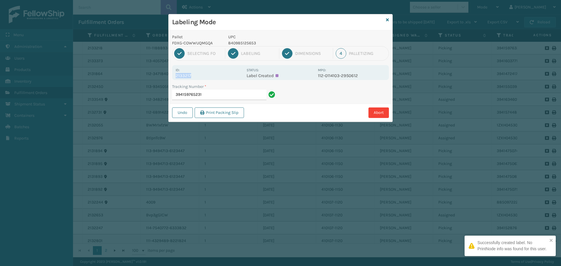
drag, startPoint x: 175, startPoint y: 77, endPoint x: 201, endPoint y: 75, distance: 26.0
click at [201, 75] on div "Id: 2133217 Status: Label Created MPO: 112-0114103-2950612" at bounding box center [280, 72] width 217 height 15
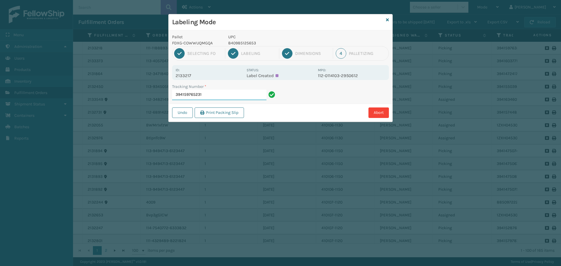
click at [220, 93] on input "394159765231" at bounding box center [219, 95] width 94 height 11
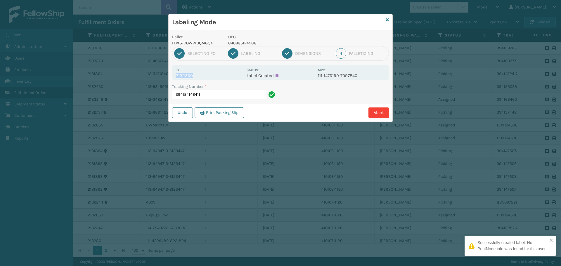
drag, startPoint x: 176, startPoint y: 76, endPoint x: 209, endPoint y: 75, distance: 32.7
click at [209, 75] on p "2132360" at bounding box center [208, 75] width 67 height 5
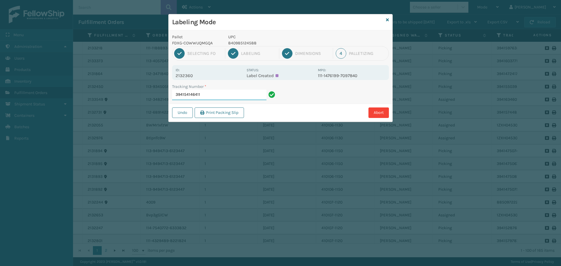
click at [222, 92] on input "394154146411" at bounding box center [219, 95] width 94 height 11
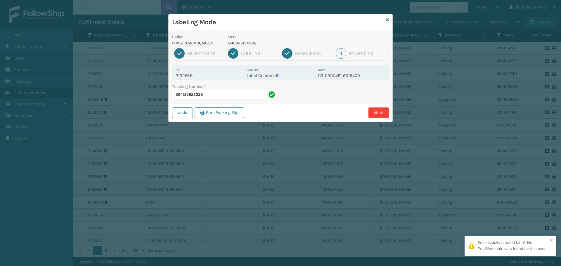
drag, startPoint x: 175, startPoint y: 75, endPoint x: 207, endPoint y: 72, distance: 32.8
click at [207, 72] on div "Id: 2132568 Status: Label Created MPO: 113-0390451-6619409" at bounding box center [280, 72] width 217 height 15
drag, startPoint x: 204, startPoint y: 74, endPoint x: 194, endPoint y: 76, distance: 9.9
click at [203, 74] on p "2132568" at bounding box center [208, 75] width 67 height 5
drag, startPoint x: 179, startPoint y: 75, endPoint x: 187, endPoint y: 75, distance: 8.2
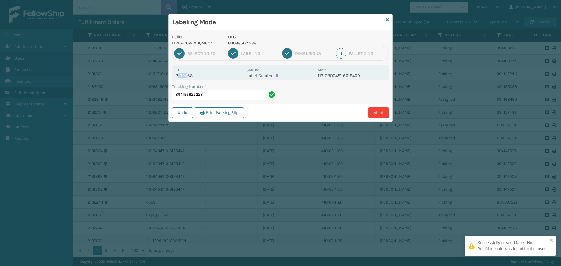
click at [187, 75] on p "2132568" at bounding box center [208, 75] width 67 height 5
click at [195, 74] on p "2132568" at bounding box center [208, 75] width 67 height 5
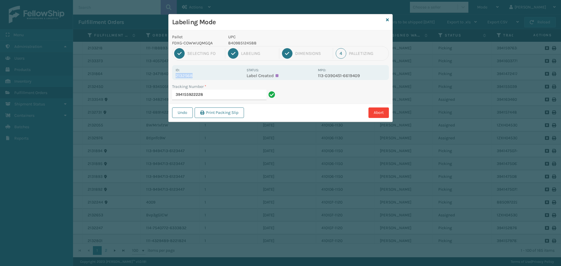
drag, startPoint x: 176, startPoint y: 75, endPoint x: 193, endPoint y: 77, distance: 17.7
click at [193, 77] on p "2132568" at bounding box center [208, 75] width 67 height 5
click at [223, 95] on input "394155922228" at bounding box center [219, 95] width 94 height 11
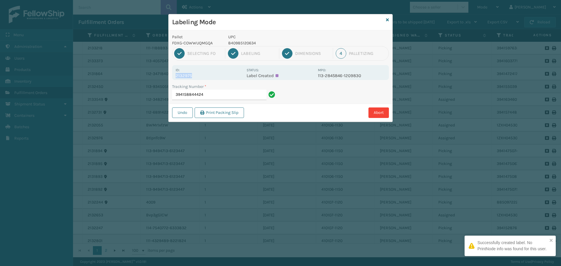
drag, startPoint x: 176, startPoint y: 75, endPoint x: 208, endPoint y: 77, distance: 32.5
click at [208, 77] on p "2132975" at bounding box center [208, 75] width 67 height 5
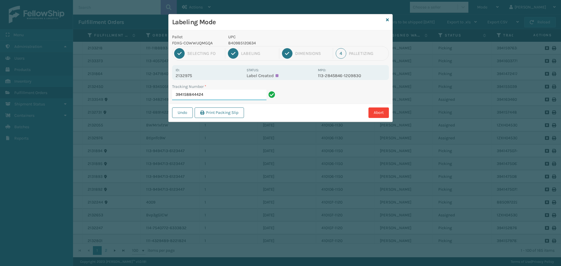
click at [225, 94] on input "394158844424" at bounding box center [219, 95] width 94 height 11
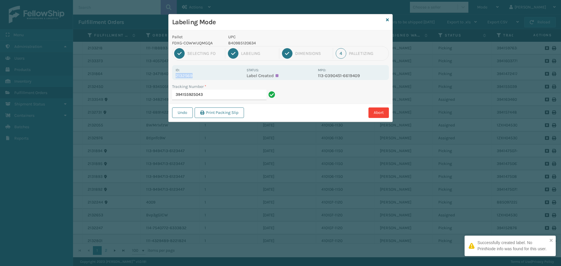
drag, startPoint x: 175, startPoint y: 74, endPoint x: 207, endPoint y: 73, distance: 32.2
click at [206, 73] on div "Id: 2132569 Status: Label Created MPO: 113-0390451-6619409" at bounding box center [280, 72] width 217 height 15
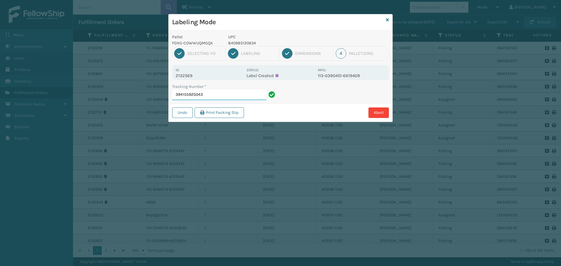
click at [219, 95] on input "394155925043" at bounding box center [219, 95] width 94 height 11
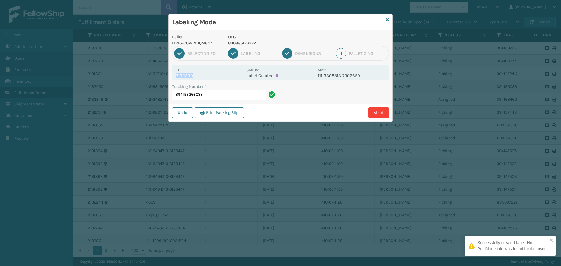
drag, startPoint x: 180, startPoint y: 75, endPoint x: 199, endPoint y: 74, distance: 18.7
click at [199, 74] on p "2132299" at bounding box center [208, 75] width 67 height 5
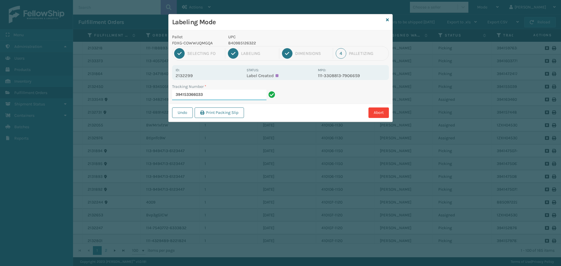
click at [232, 93] on input "394153366033" at bounding box center [219, 95] width 94 height 11
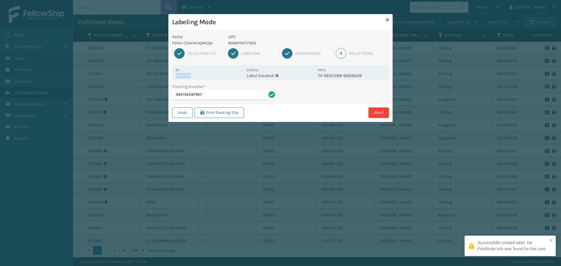
drag, startPoint x: 181, startPoint y: 72, endPoint x: 203, endPoint y: 75, distance: 22.1
click at [203, 75] on div "Id: 2131507" at bounding box center [208, 72] width 67 height 11
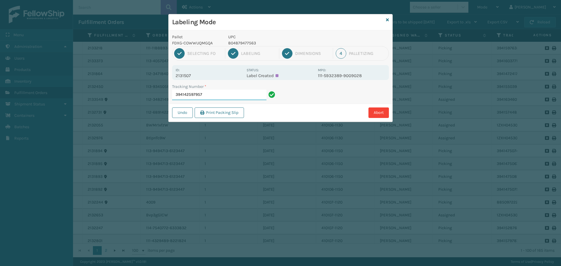
click at [215, 96] on input "394142597957" at bounding box center [219, 95] width 94 height 11
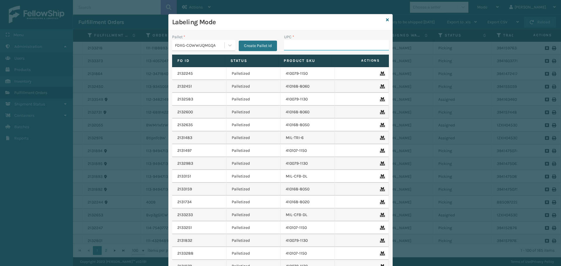
paste input "804879477563"
type input "804879477563"
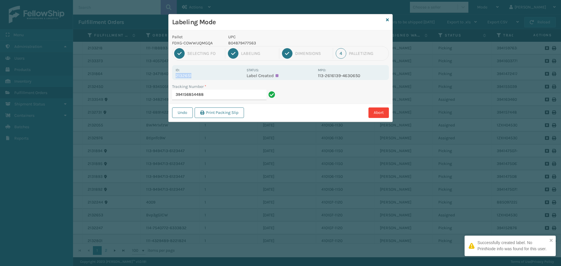
drag, startPoint x: 175, startPoint y: 76, endPoint x: 201, endPoint y: 76, distance: 26.3
click at [201, 76] on div "Id: 2132651 Status: Label Created MPO: 113-2616139-4630650" at bounding box center [280, 72] width 217 height 15
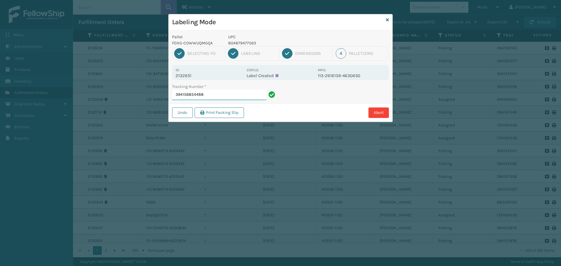
click at [212, 98] on input "394156854488" at bounding box center [219, 95] width 94 height 11
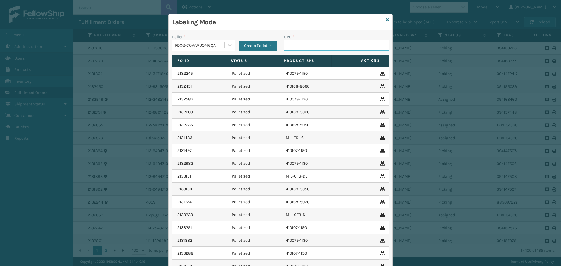
paste input "804879477563"
type input "804879477563"
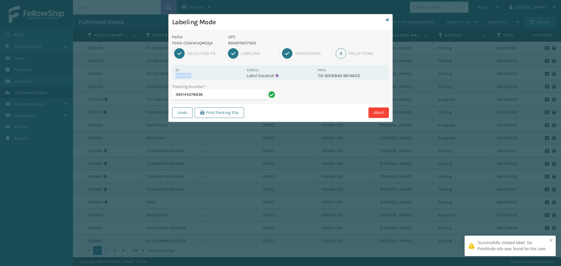
drag, startPoint x: 172, startPoint y: 73, endPoint x: 202, endPoint y: 74, distance: 29.8
click at [202, 74] on div "Id: 2131582 Status: Label Created MPO: 112-8316840-8614625" at bounding box center [280, 72] width 217 height 15
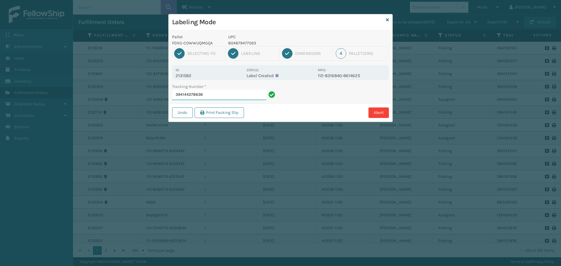
click at [215, 98] on input "394144278636" at bounding box center [219, 95] width 94 height 11
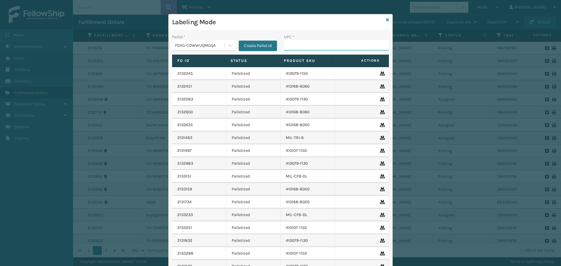
paste input "804879477563"
type input "804879477563"
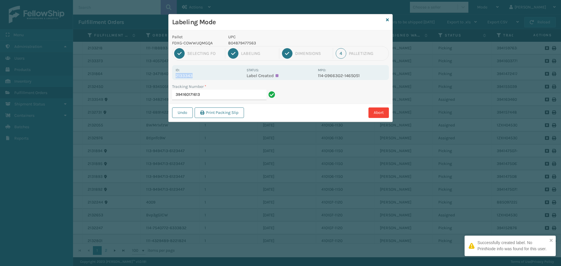
drag, startPoint x: 173, startPoint y: 76, endPoint x: 210, endPoint y: 76, distance: 37.1
click at [210, 76] on div "Id: 2133343 Status: Label Created MPO: 114-0966302-1465051" at bounding box center [280, 72] width 217 height 15
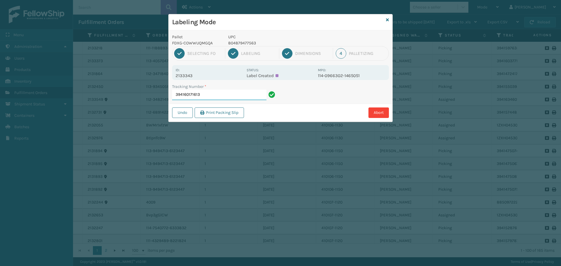
click at [224, 97] on input "394160171613" at bounding box center [219, 95] width 94 height 11
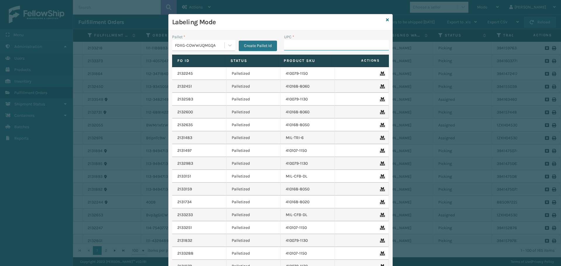
paste input "804879477563"
type input "804879477563"
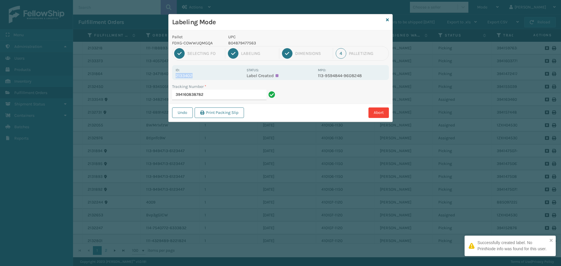
drag, startPoint x: 175, startPoint y: 75, endPoint x: 199, endPoint y: 74, distance: 23.7
click at [199, 74] on div "Id: 2133402 Status: Label Created MPO: 113-9594844-9608248" at bounding box center [280, 72] width 217 height 15
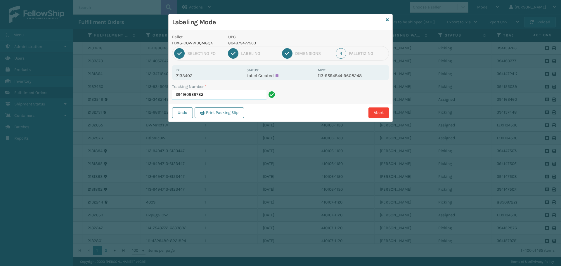
click at [214, 95] on input "394160838782" at bounding box center [219, 95] width 94 height 11
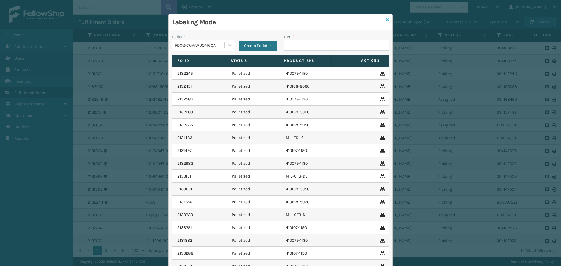
click at [386, 20] on icon at bounding box center [387, 20] width 3 height 4
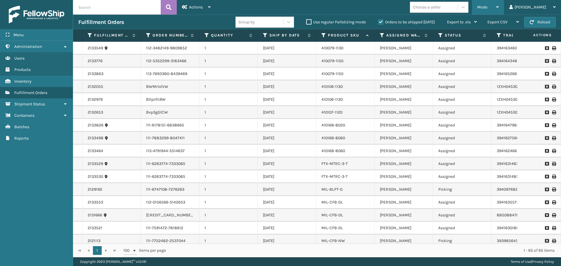
click at [498, 4] on div "Mode" at bounding box center [488, 7] width 22 height 15
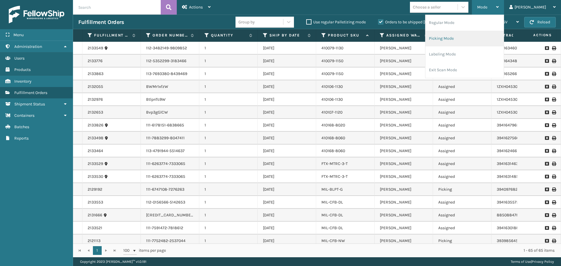
click at [479, 39] on li "Picking Mode" at bounding box center [464, 39] width 78 height 16
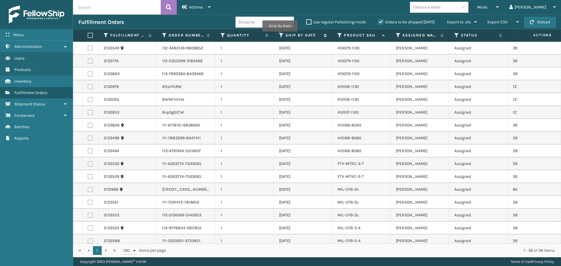
click at [279, 36] on icon at bounding box center [281, 35] width 5 height 5
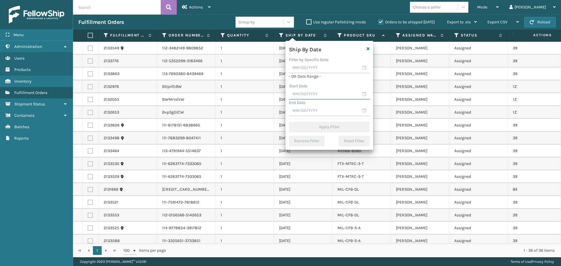
click at [313, 98] on input "text" at bounding box center [329, 94] width 81 height 11
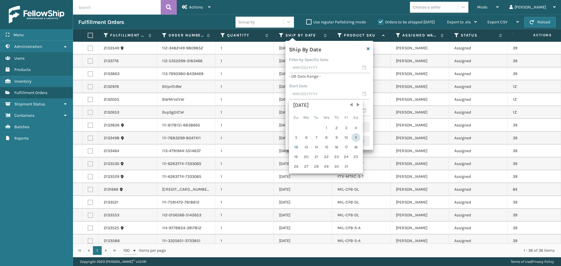
click at [355, 140] on div "11" at bounding box center [355, 137] width 9 height 9
type input "[DATE]"
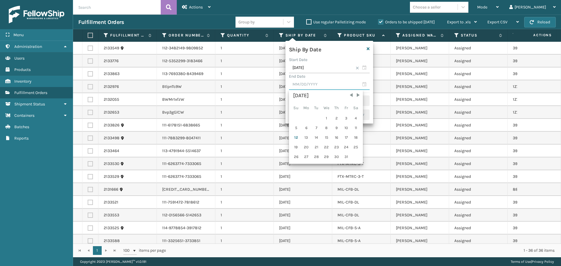
click at [334, 88] on input "text" at bounding box center [329, 84] width 81 height 11
click at [295, 137] on div "12" at bounding box center [295, 137] width 9 height 9
type input "[DATE]"
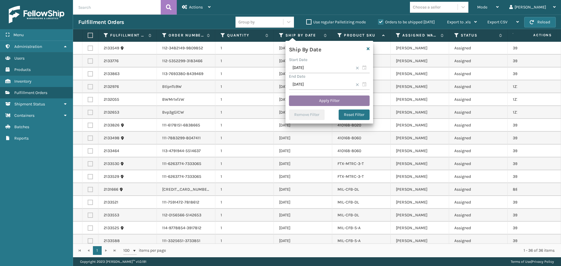
click at [322, 101] on button "Apply Filter" at bounding box center [329, 100] width 81 height 11
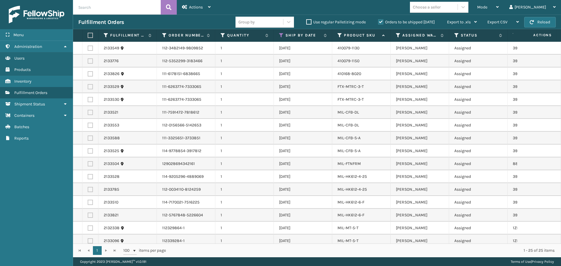
click at [89, 32] on th at bounding box center [90, 35] width 16 height 13
click at [89, 35] on label at bounding box center [90, 35] width 4 height 5
click at [88, 35] on input "checkbox" at bounding box center [88, 36] width 0 height 4
checkbox input "true"
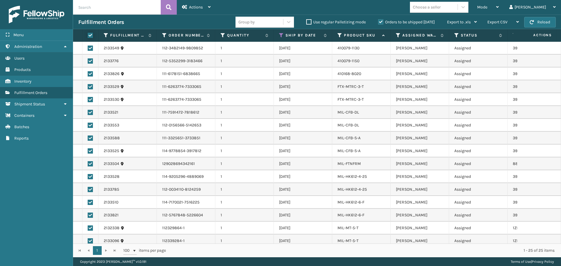
checkbox input "true"
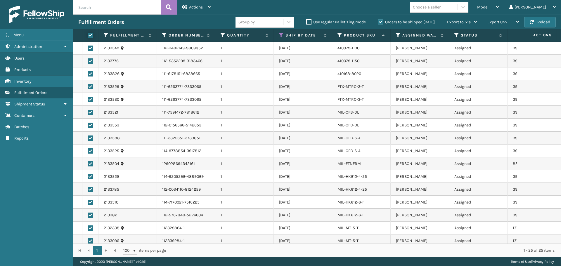
checkbox input "true"
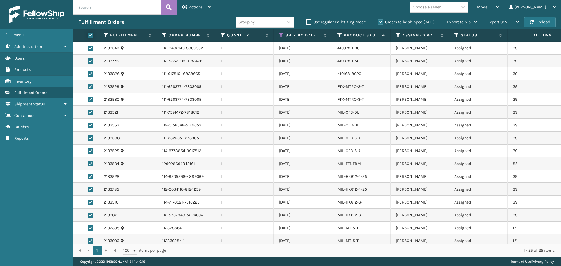
checkbox input "true"
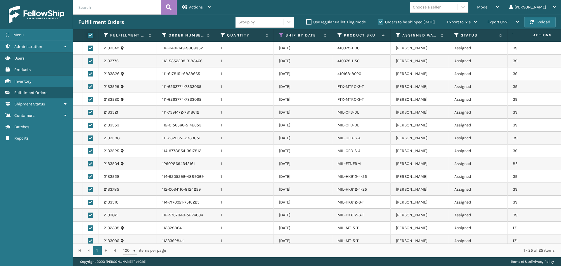
checkbox input "true"
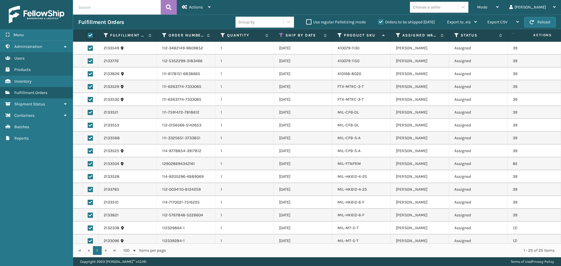
checkbox input "true"
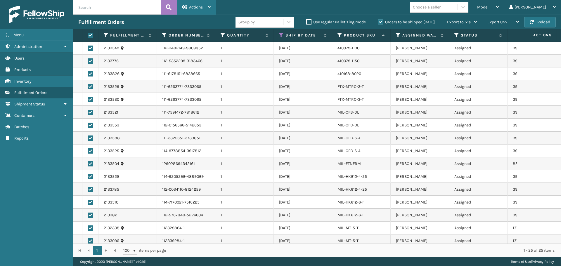
click at [200, 6] on span "Actions" at bounding box center [196, 7] width 14 height 5
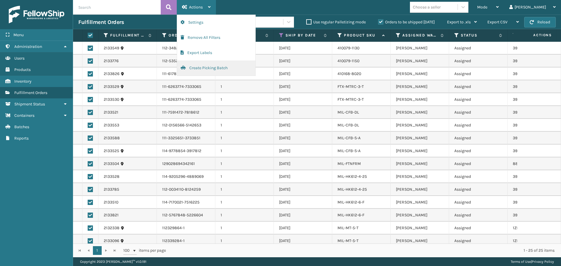
click at [210, 67] on button "Create Picking Batch" at bounding box center [216, 67] width 78 height 15
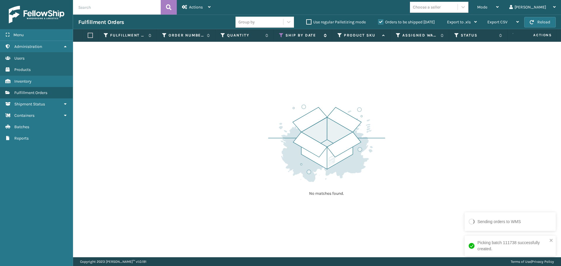
click at [280, 38] on icon at bounding box center [281, 35] width 5 height 5
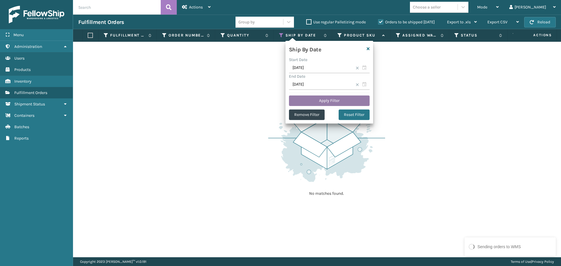
click at [330, 102] on button "Apply Filter" at bounding box center [329, 100] width 81 height 11
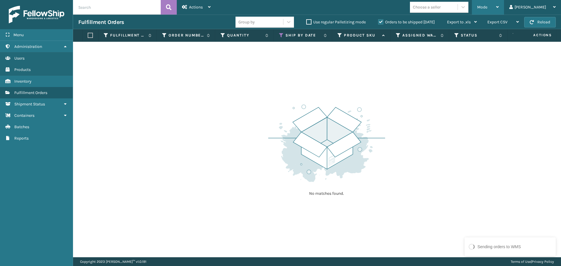
click at [498, 11] on div "Mode" at bounding box center [488, 7] width 22 height 15
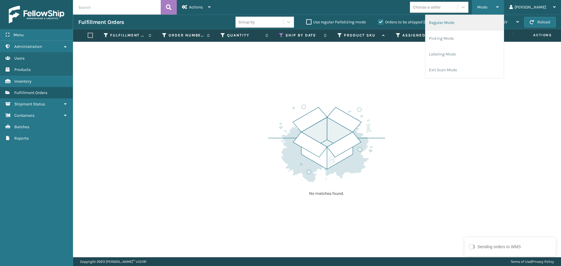
click at [494, 24] on li "Regular Mode" at bounding box center [464, 23] width 78 height 16
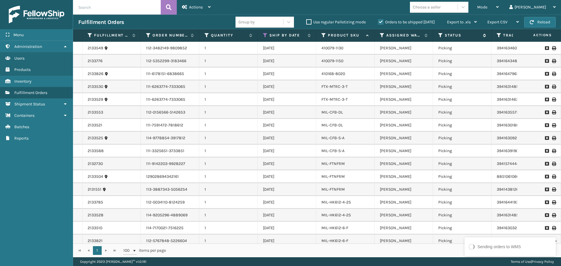
click at [439, 35] on icon at bounding box center [440, 35] width 5 height 5
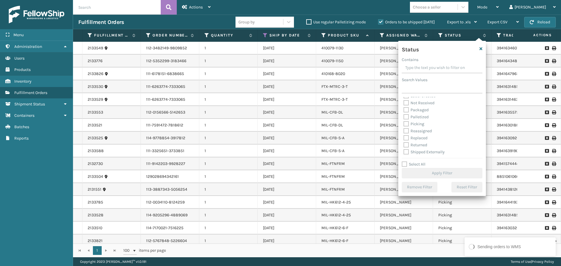
scroll to position [33, 0]
click at [417, 121] on label "Picking" at bounding box center [413, 123] width 21 height 5
click at [404, 121] on input "Picking" at bounding box center [403, 122] width 0 height 4
checkbox input "true"
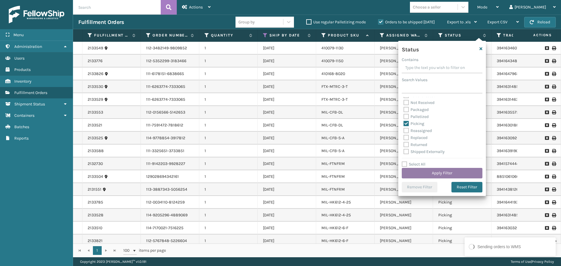
click at [444, 174] on button "Apply Filter" at bounding box center [441, 173] width 81 height 11
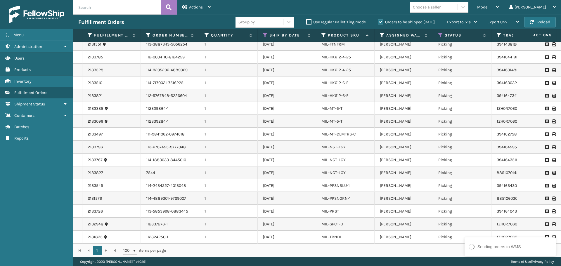
scroll to position [149, 0]
click at [479, 245] on div "Sending orders to WMS" at bounding box center [499, 247] width 44 height 6
click at [437, 248] on div "1 - 27 of 27 items" at bounding box center [364, 251] width 380 height 6
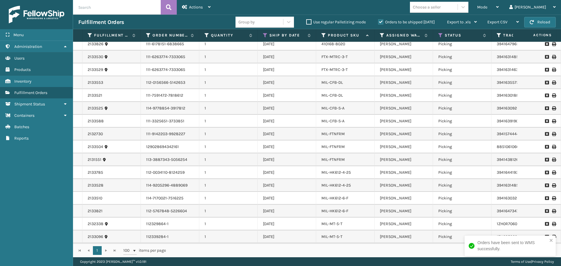
scroll to position [0, 0]
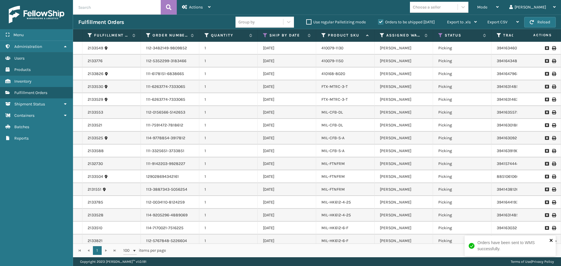
click at [550, 240] on icon "close" at bounding box center [551, 240] width 4 height 5
click at [332, 112] on link "MIL-CFB-DL" at bounding box center [332, 112] width 22 height 5
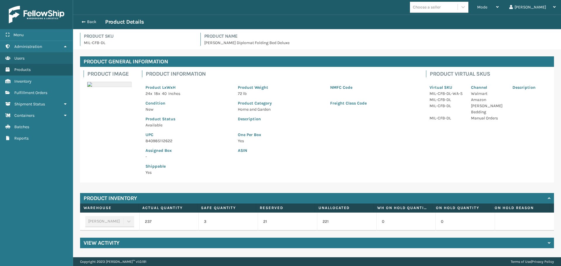
click at [163, 138] on p "UPC" at bounding box center [187, 135] width 85 height 6
click at [163, 138] on div "UPC 840985112622" at bounding box center [188, 136] width 92 height 16
click at [491, 7] on div "Mode Regular Mode Picking Mode Labeling Mode Exit Scan Mode" at bounding box center [488, 7] width 32 height 15
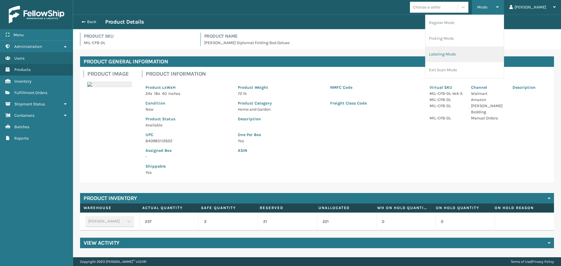
click at [479, 49] on li "Labeling Mode" at bounding box center [464, 54] width 78 height 16
